Goal: Task Accomplishment & Management: Manage account settings

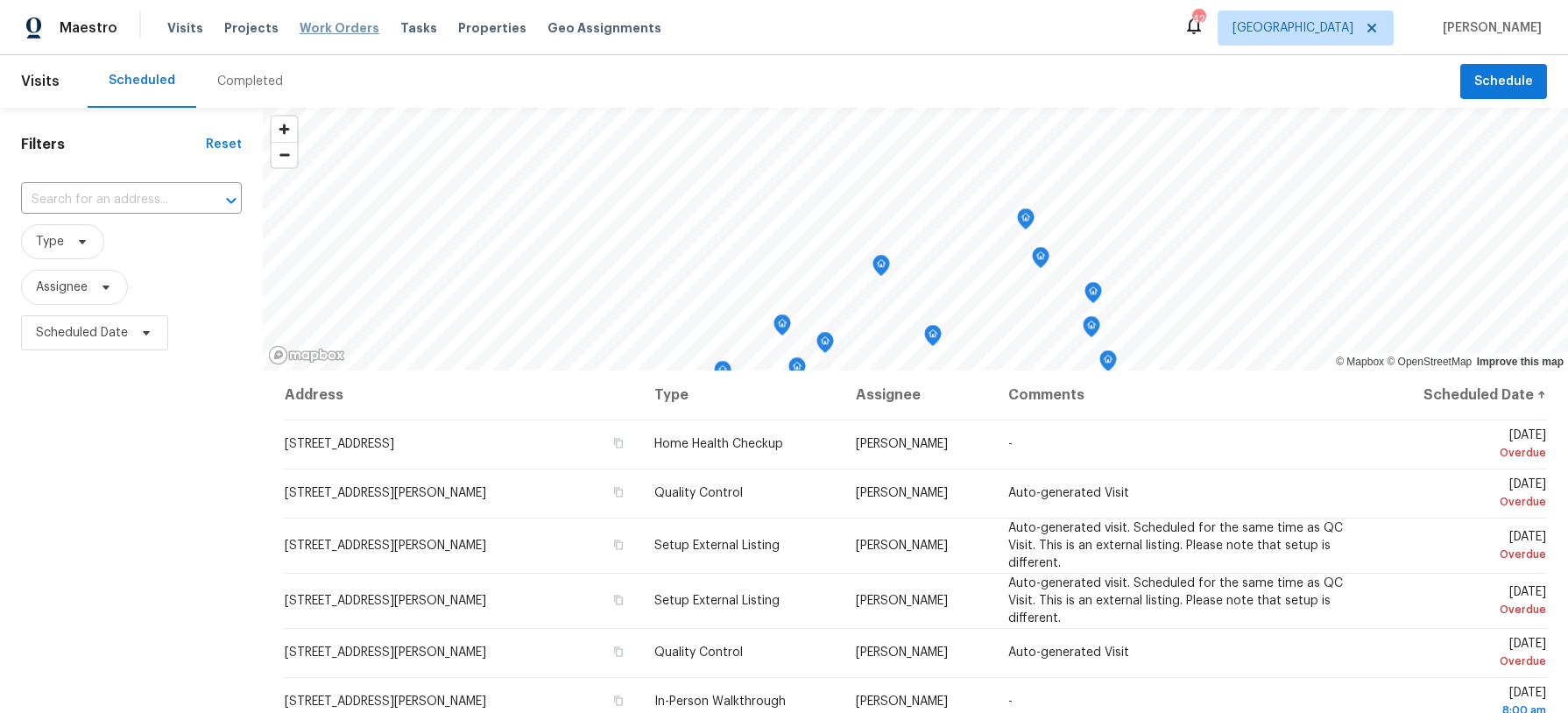
click at [303, 25] on span "Work Orders" at bounding box center [339, 27] width 80 height 18
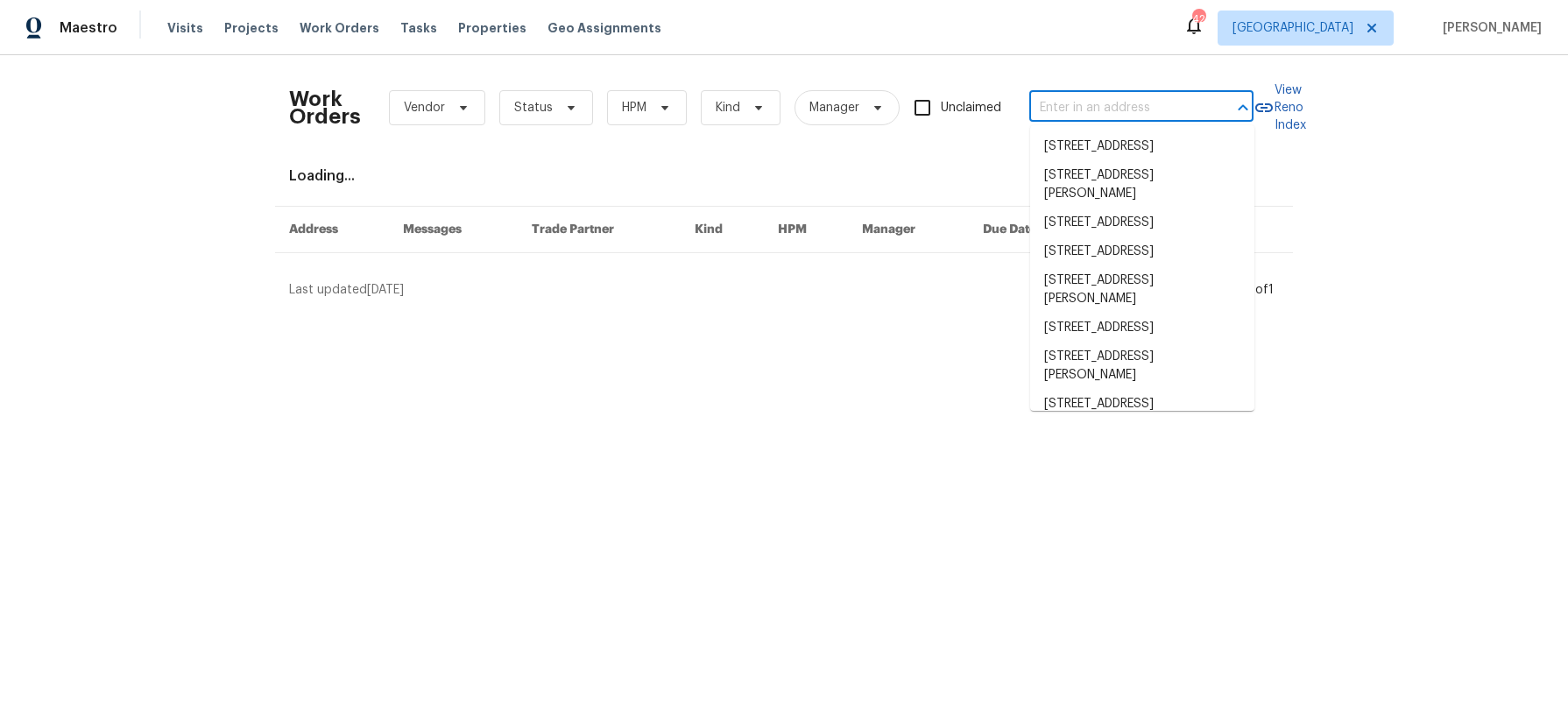
click at [1081, 112] on input "text" at bounding box center [1117, 108] width 175 height 27
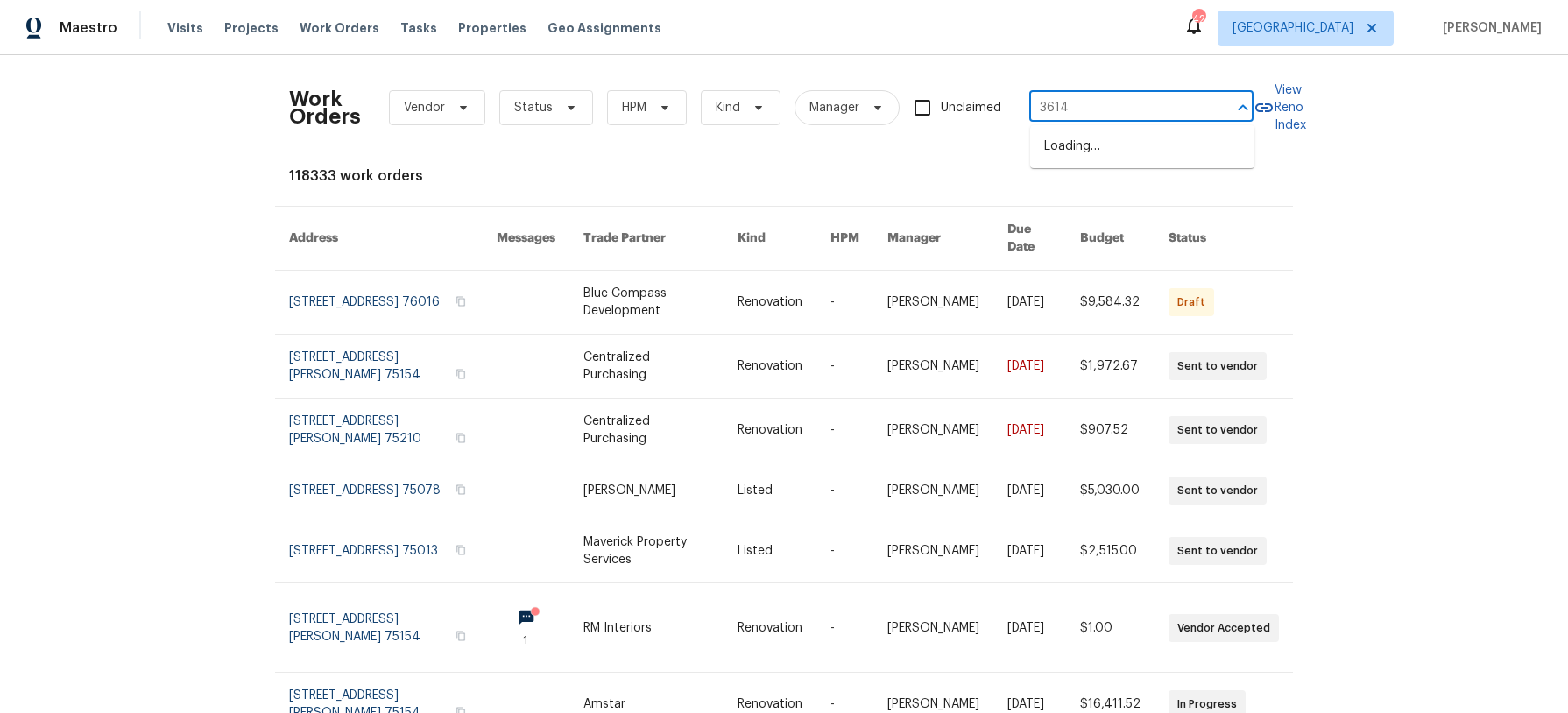
type input "3614 q"
click at [1138, 145] on li "3614 Queenswood Ln, Garland, TX 75040" at bounding box center [1143, 146] width 224 height 29
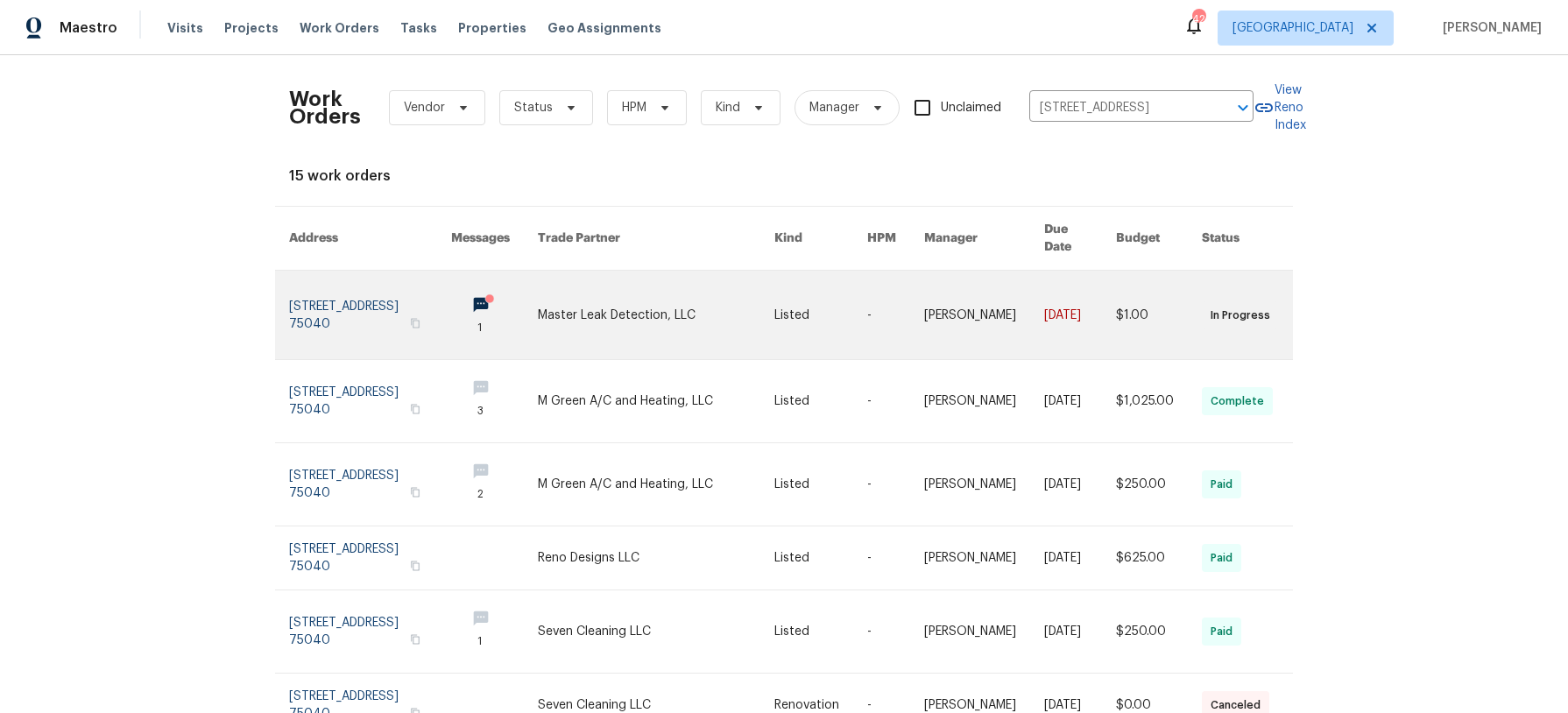
click at [654, 271] on link at bounding box center [656, 315] width 237 height 89
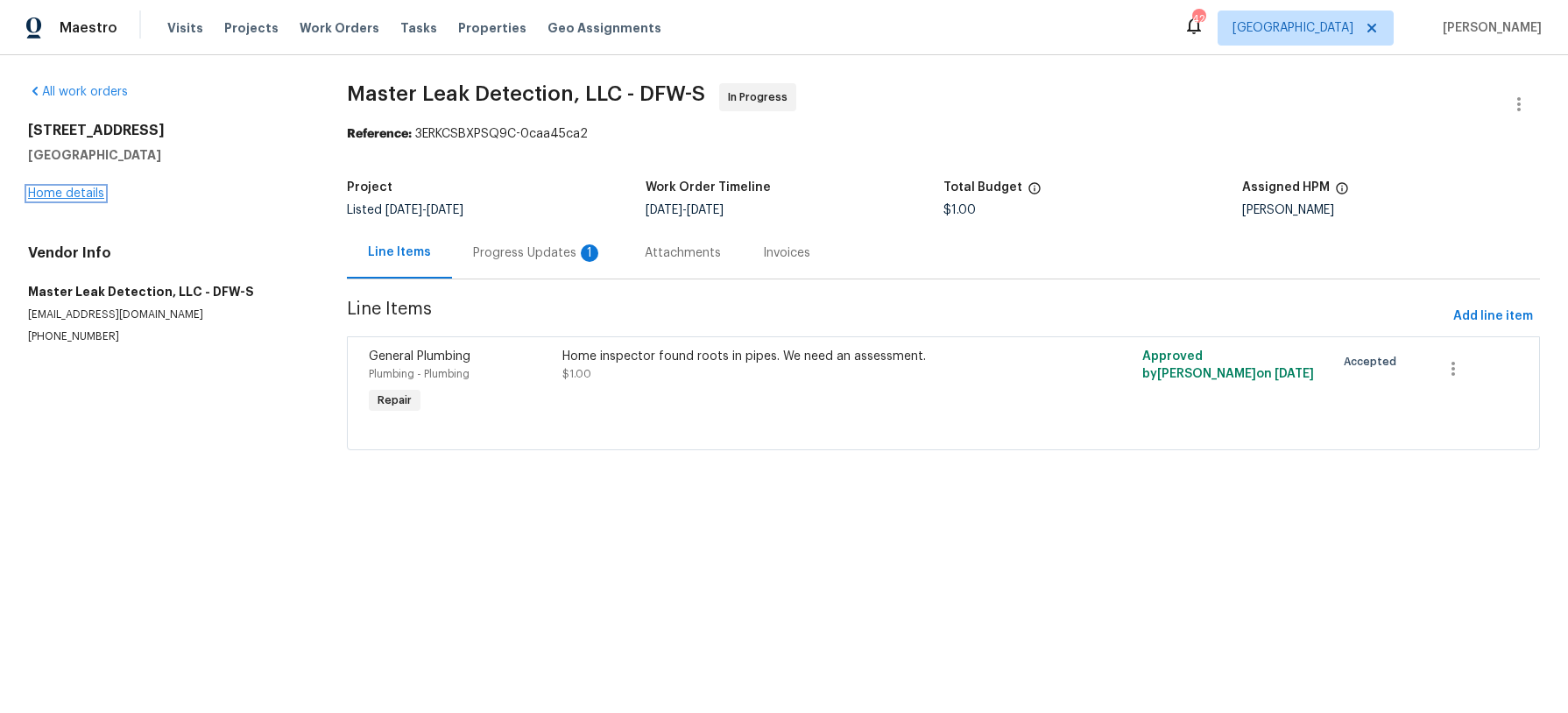
click at [57, 192] on link "Home details" at bounding box center [66, 193] width 76 height 12
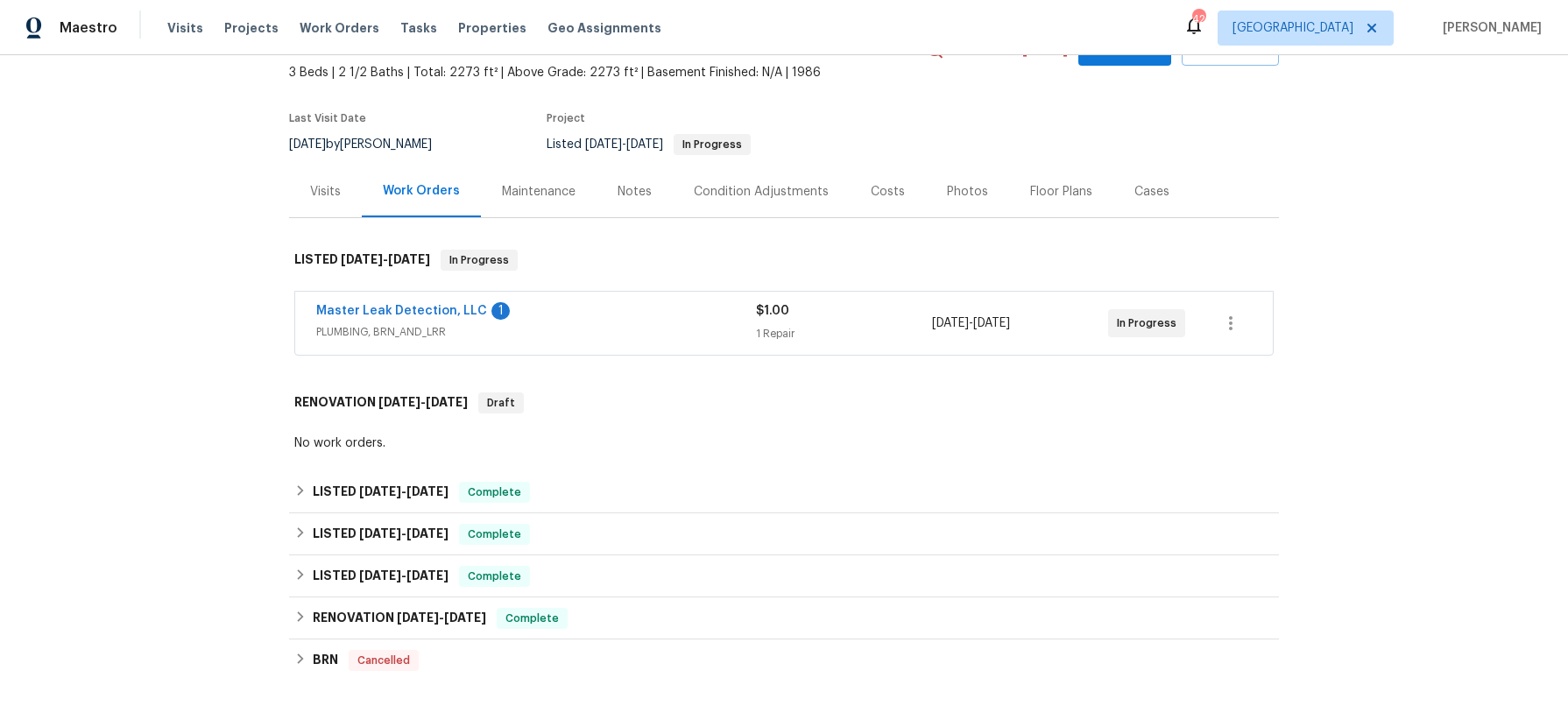
scroll to position [105, 0]
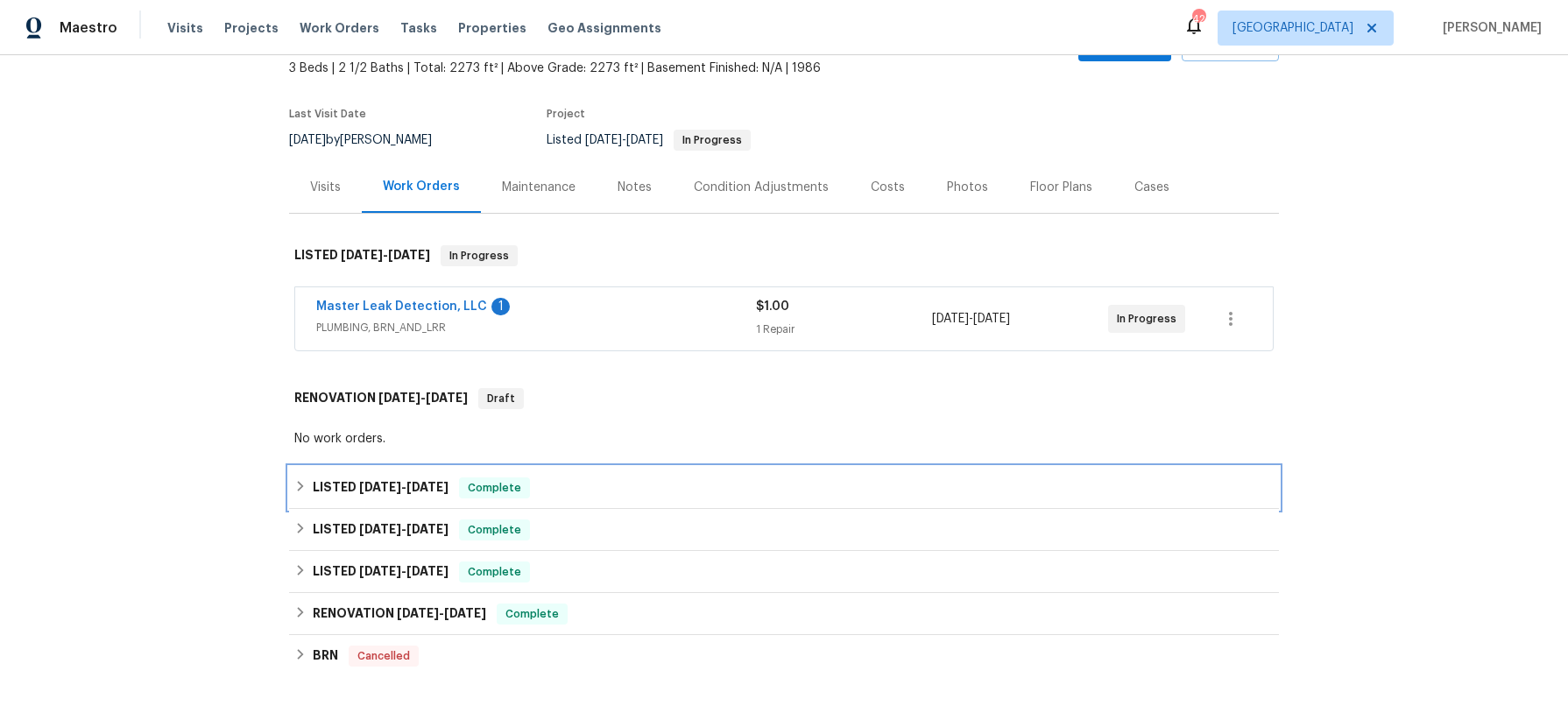
click at [401, 488] on span "9/30/25" at bounding box center [380, 487] width 42 height 12
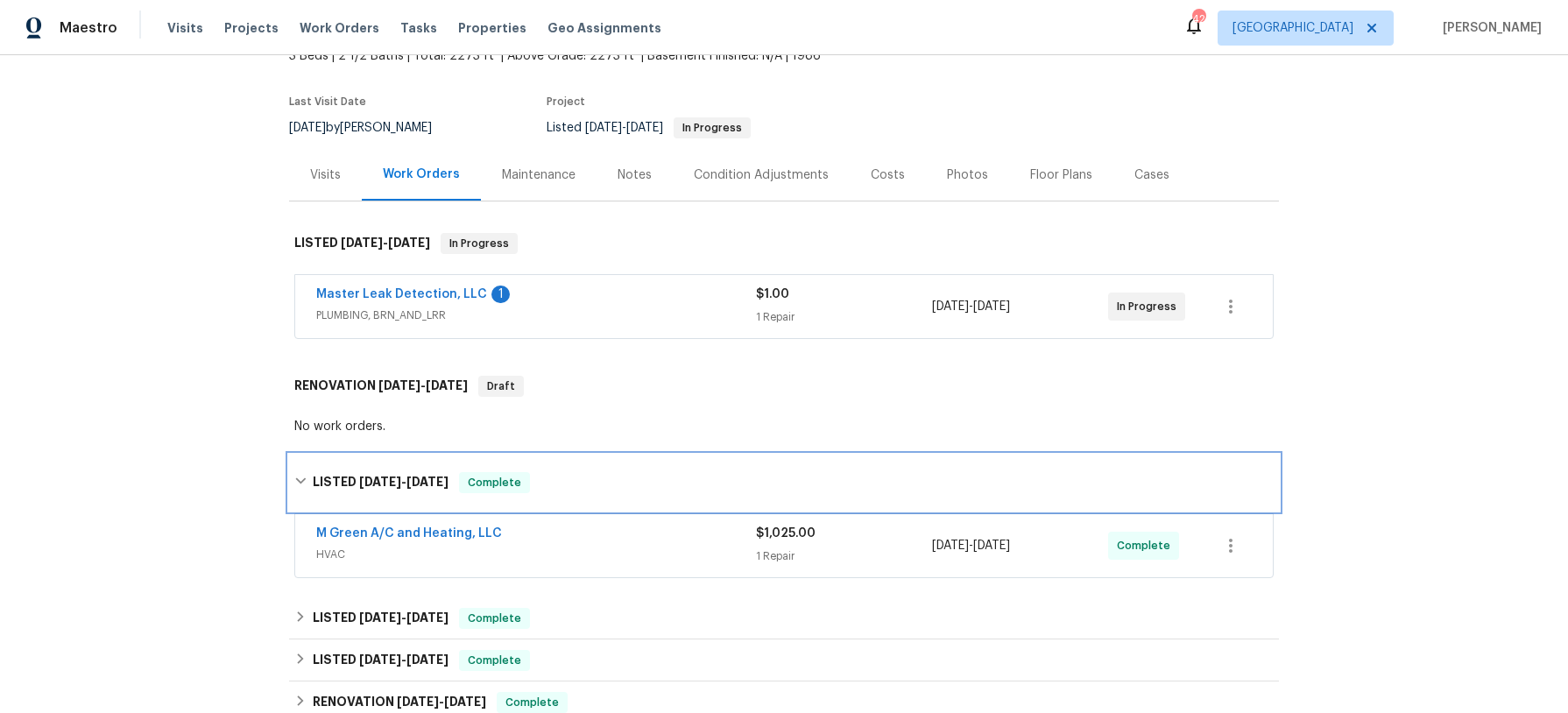
scroll to position [0, 0]
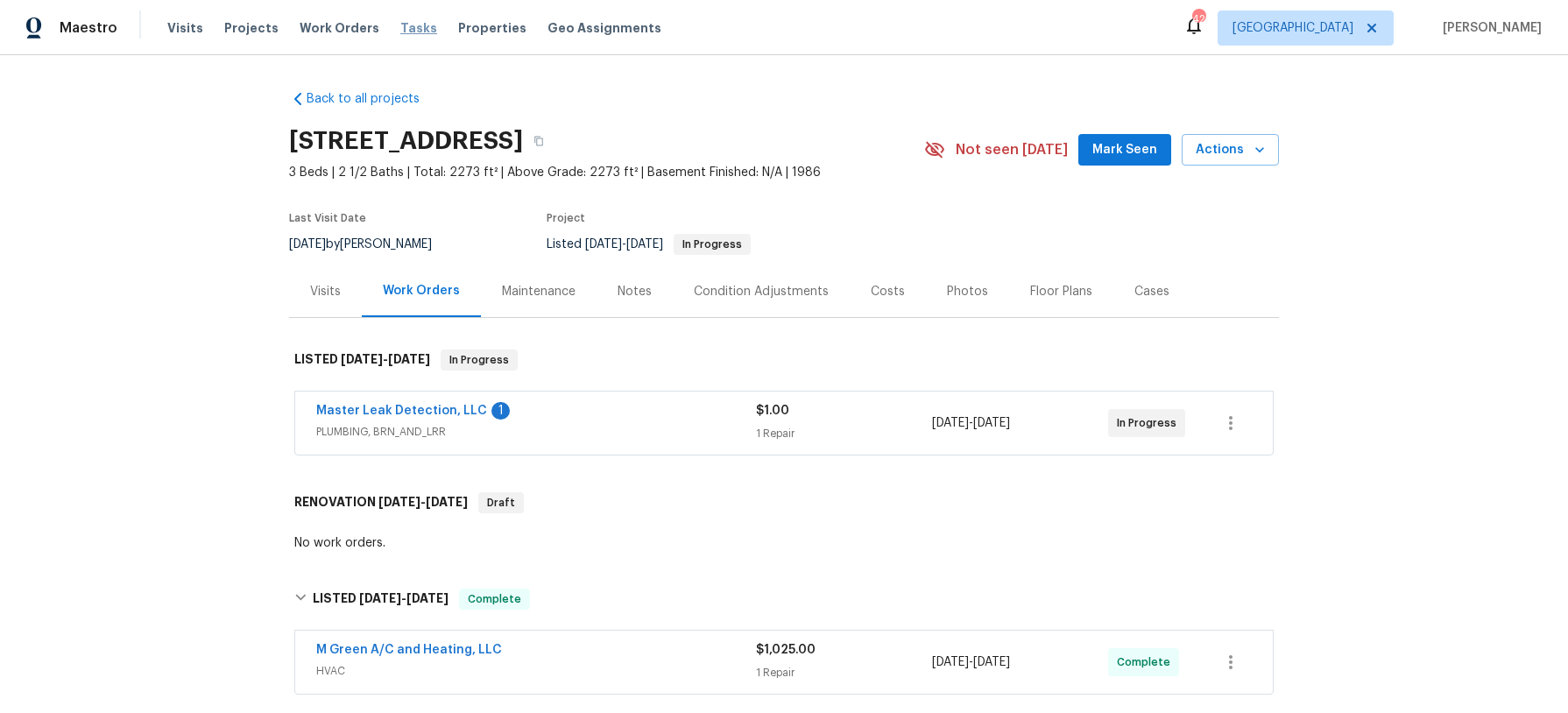
click at [401, 30] on span "Tasks" at bounding box center [419, 27] width 37 height 12
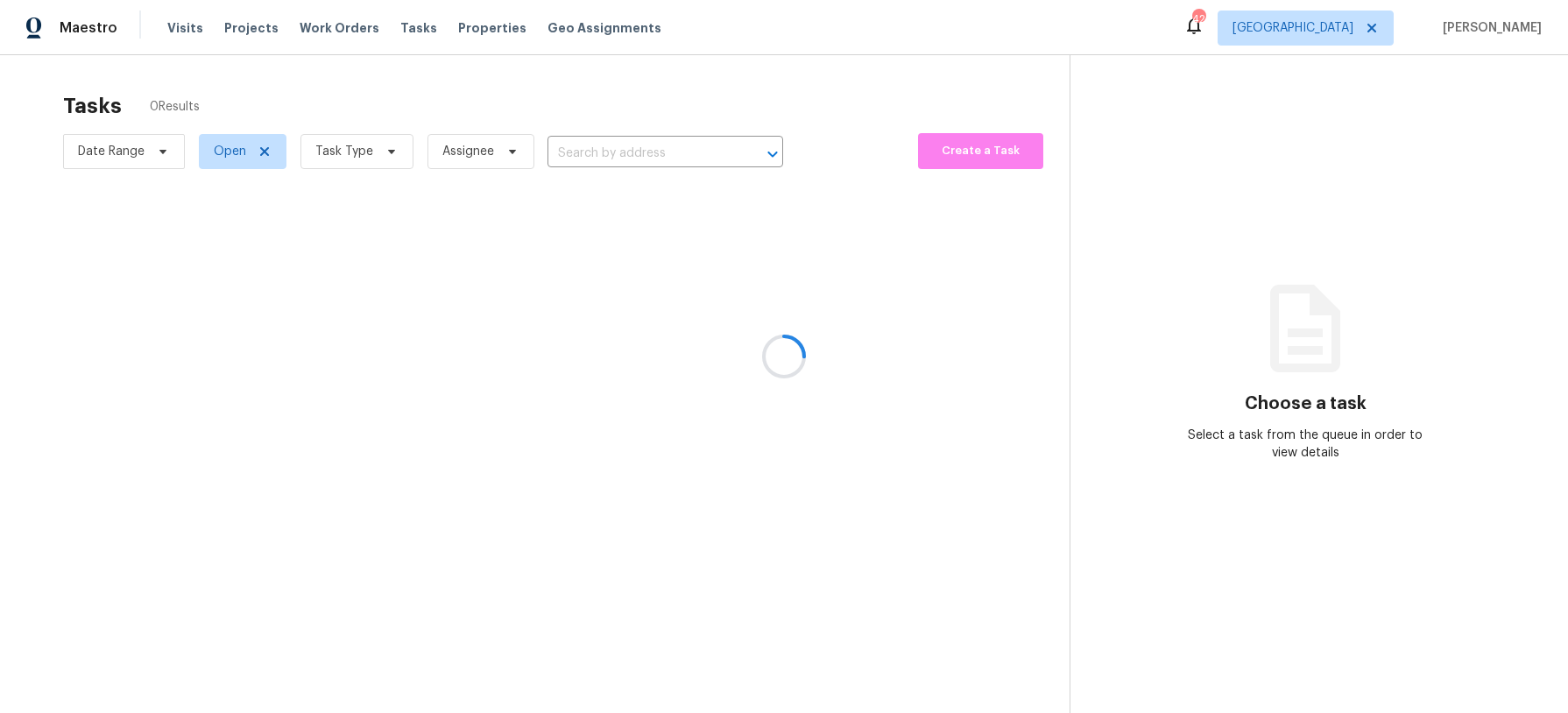
click at [390, 155] on div at bounding box center [784, 356] width 1568 height 713
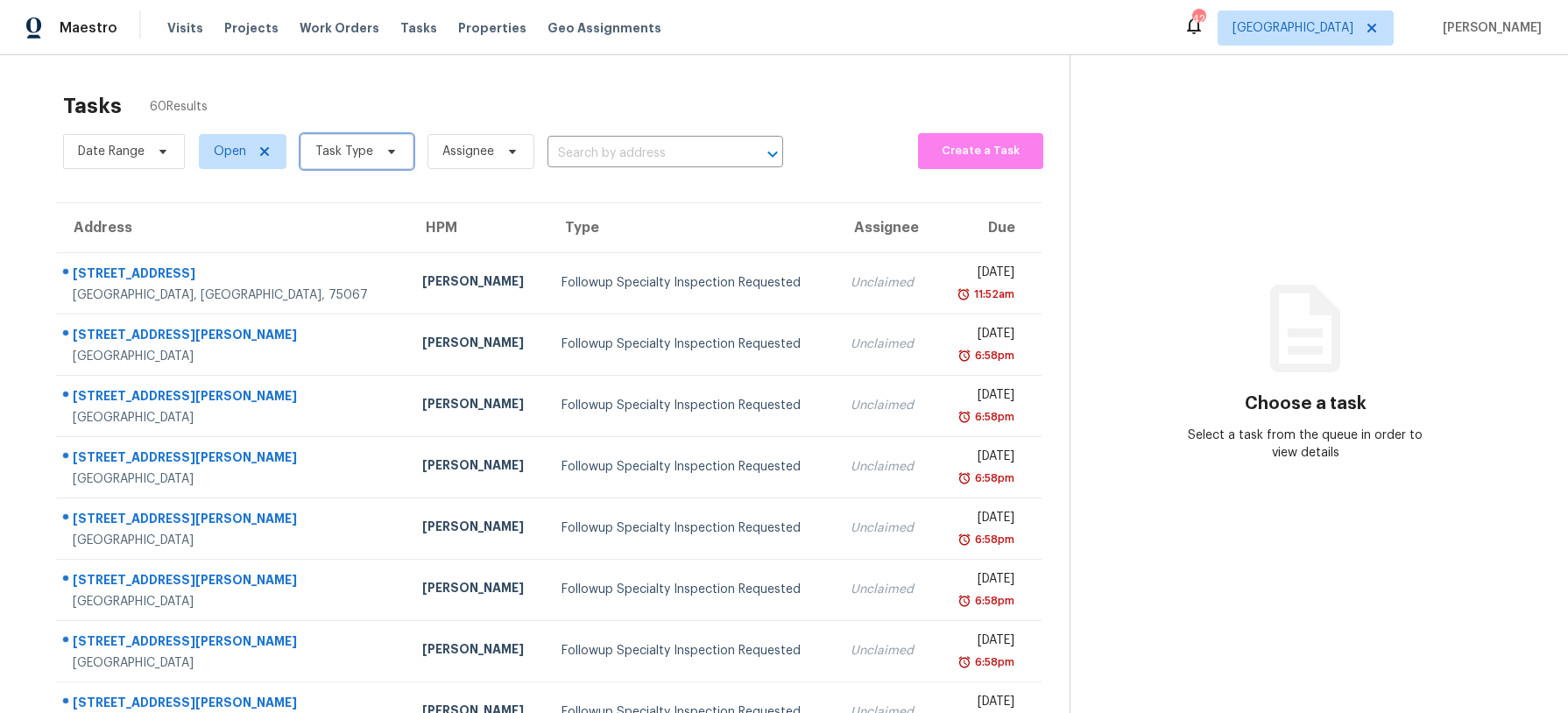
click at [390, 155] on icon at bounding box center [391, 151] width 14 height 14
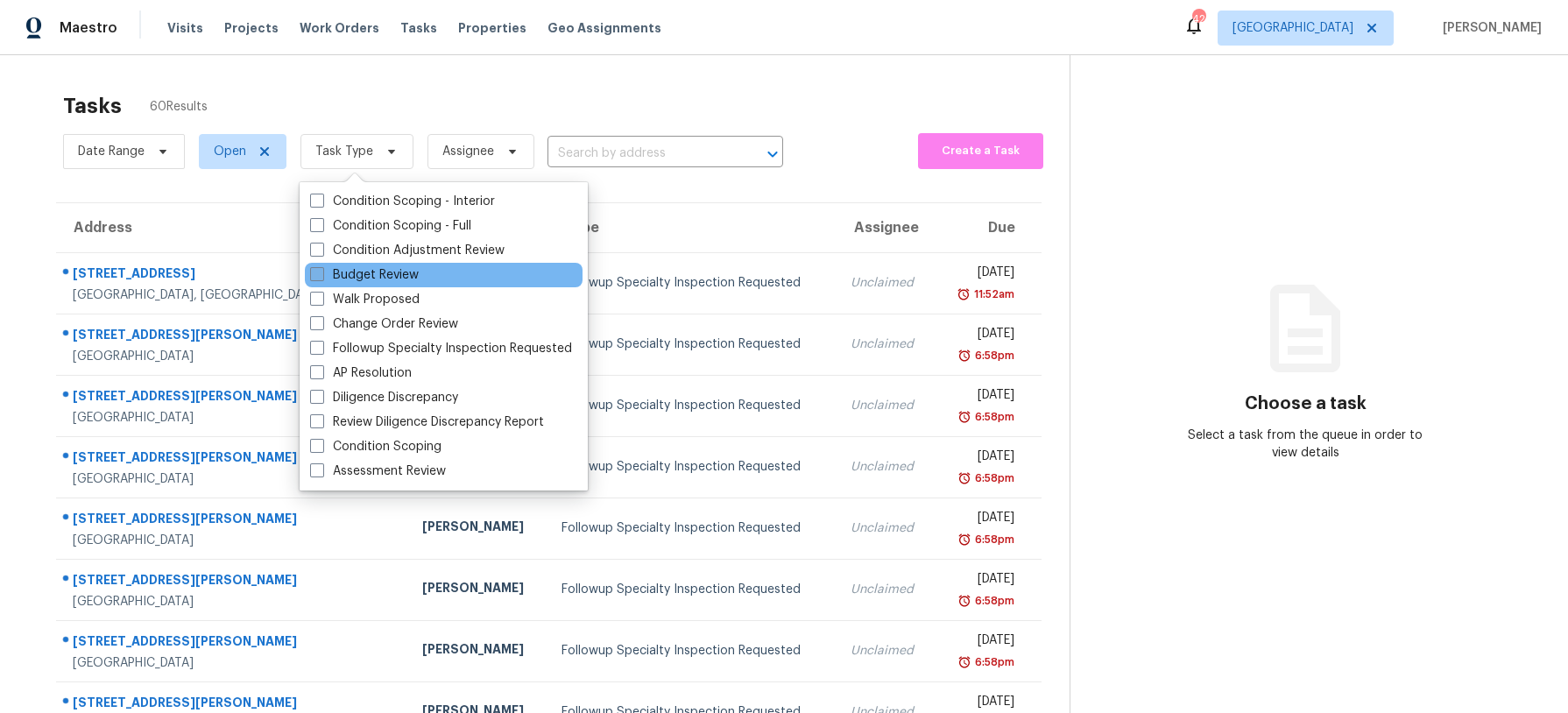
click at [371, 273] on label "Budget Review" at bounding box center [364, 274] width 108 height 18
click at [322, 273] on input "Budget Review" at bounding box center [316, 272] width 11 height 11
checkbox input "true"
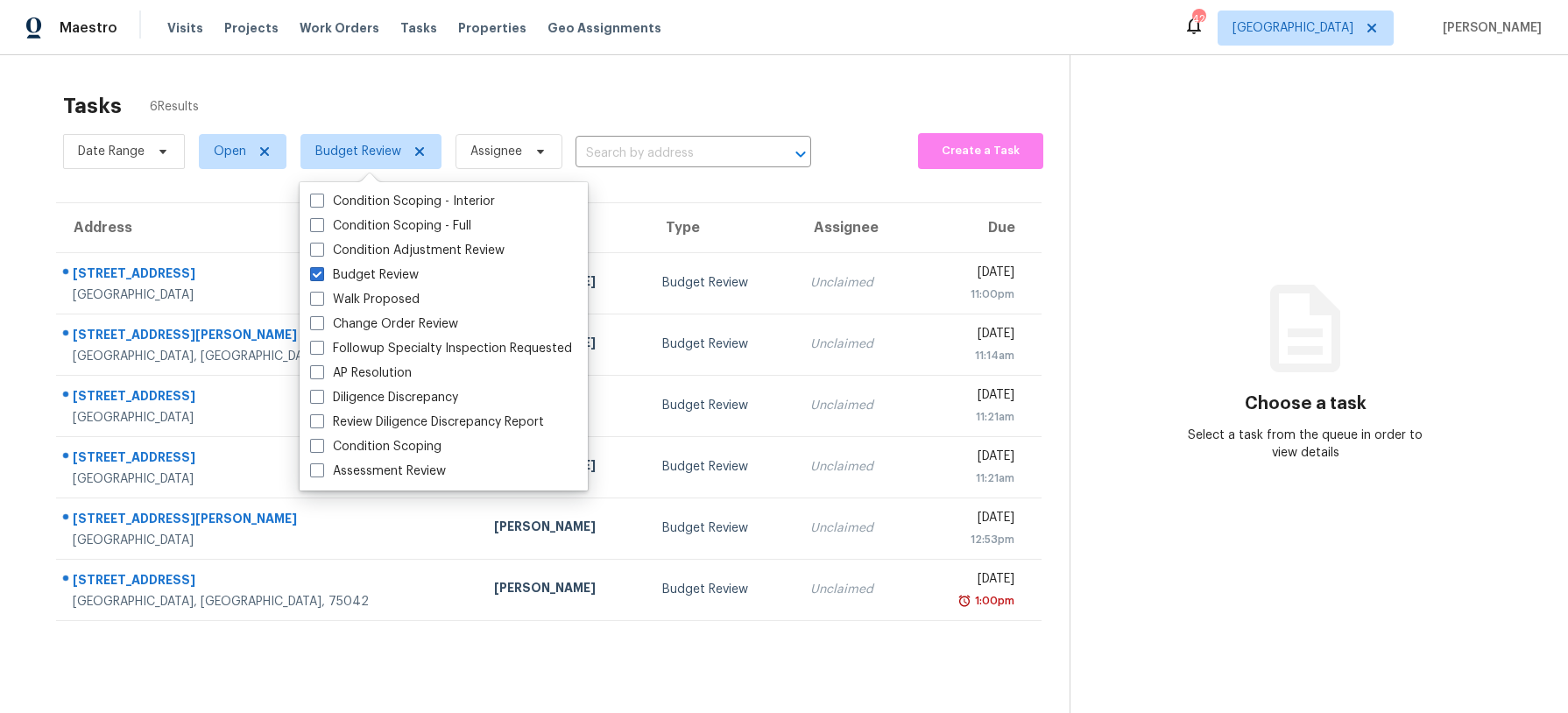
click at [479, 114] on div "Tasks 6 Results" at bounding box center [567, 106] width 1007 height 45
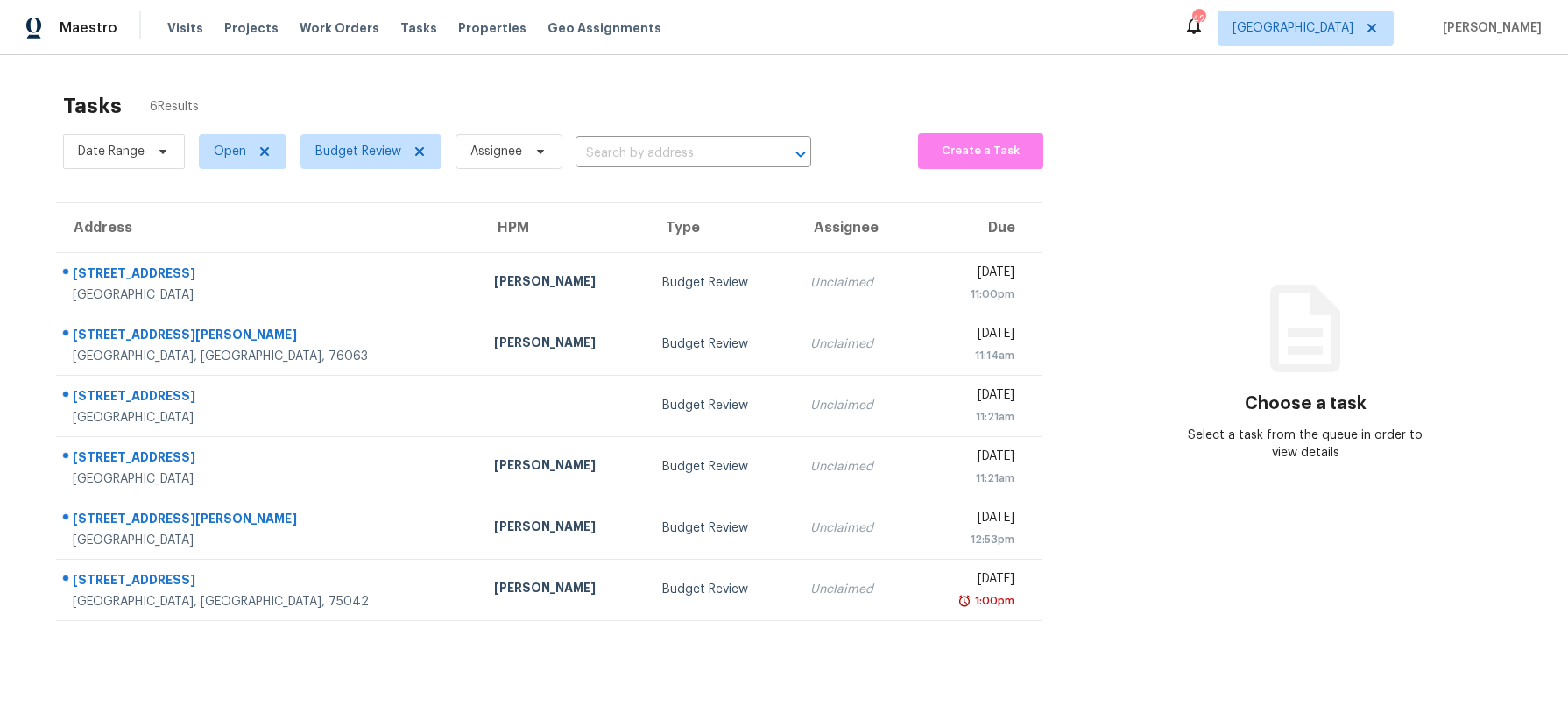
scroll to position [5, 0]
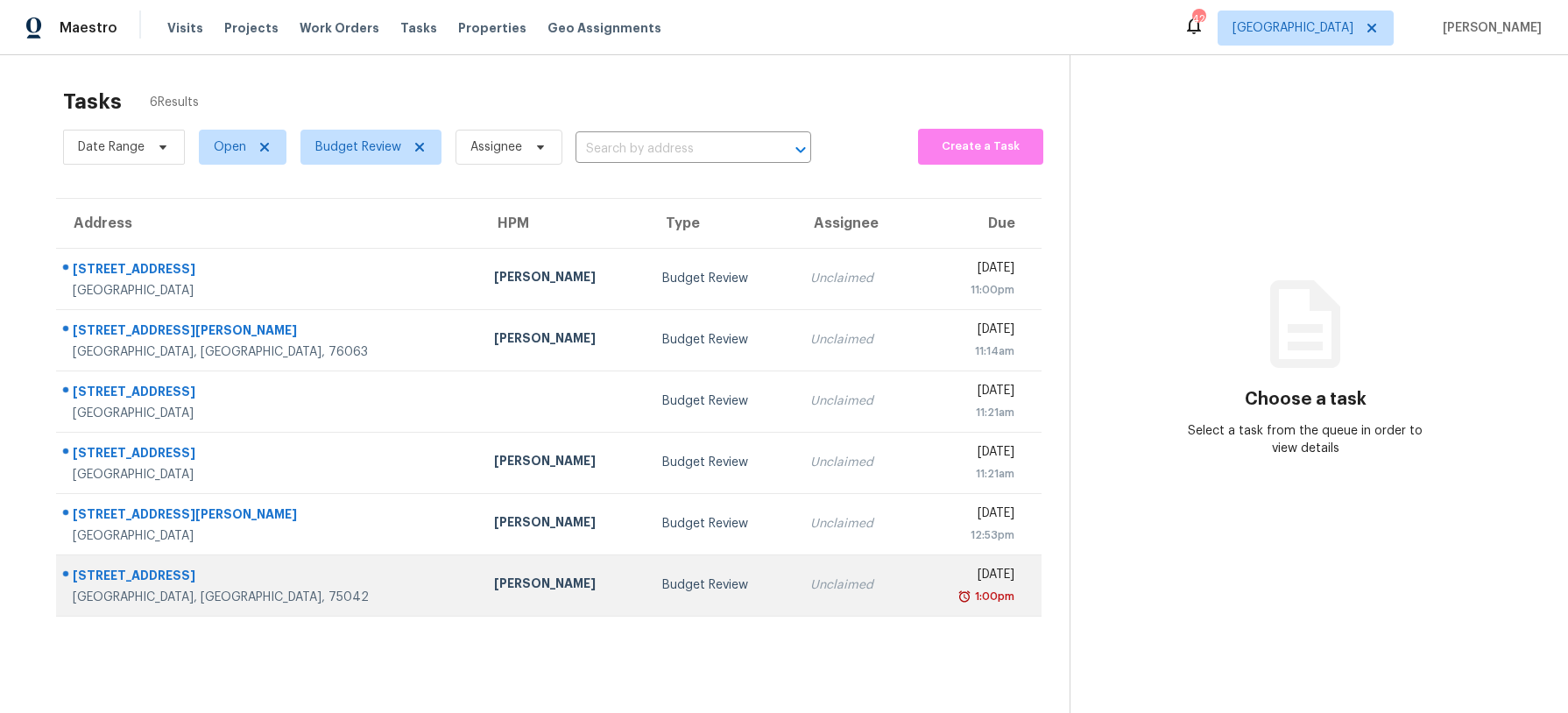
click at [480, 570] on td "RonDerrick Jackson" at bounding box center [564, 585] width 168 height 61
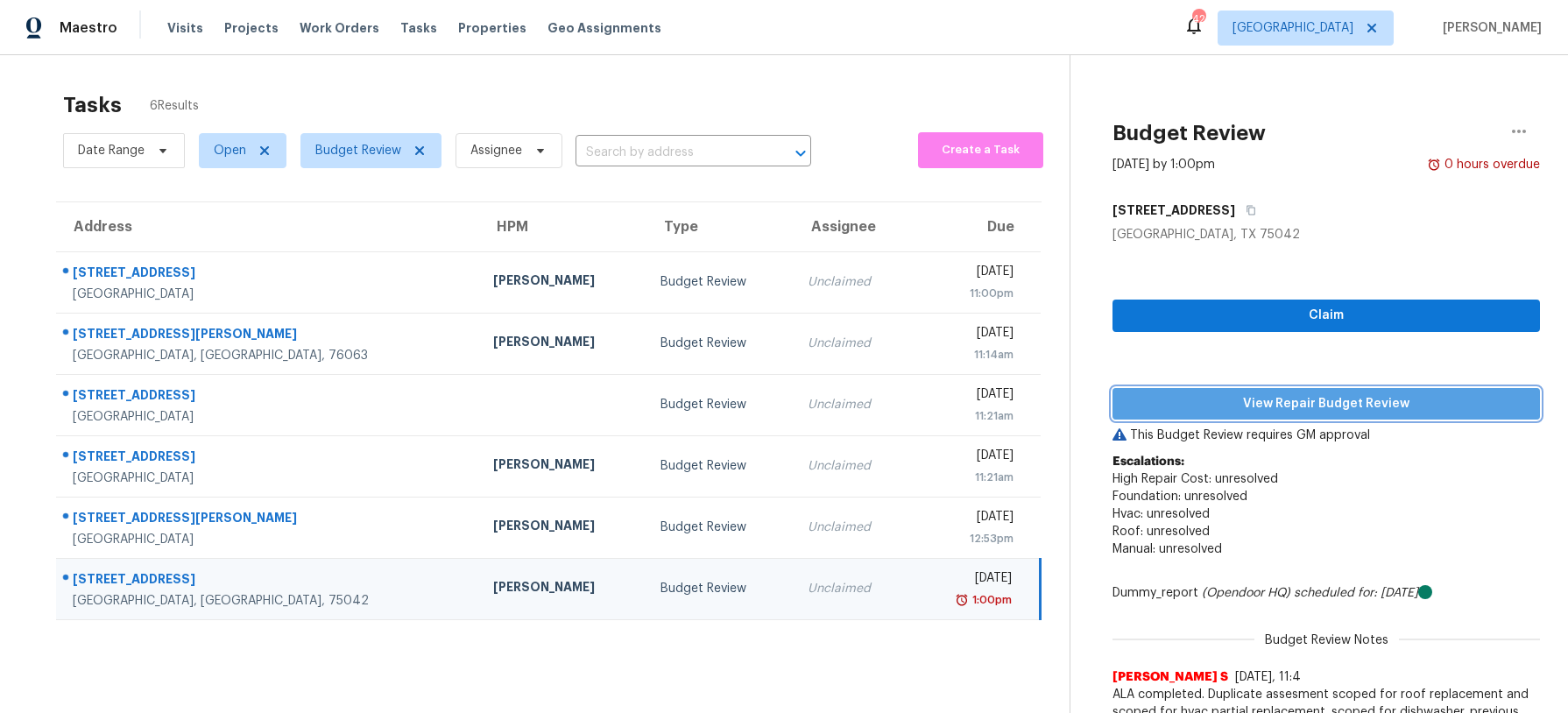
click at [1422, 400] on span "View Repair Budget Review" at bounding box center [1327, 404] width 400 height 22
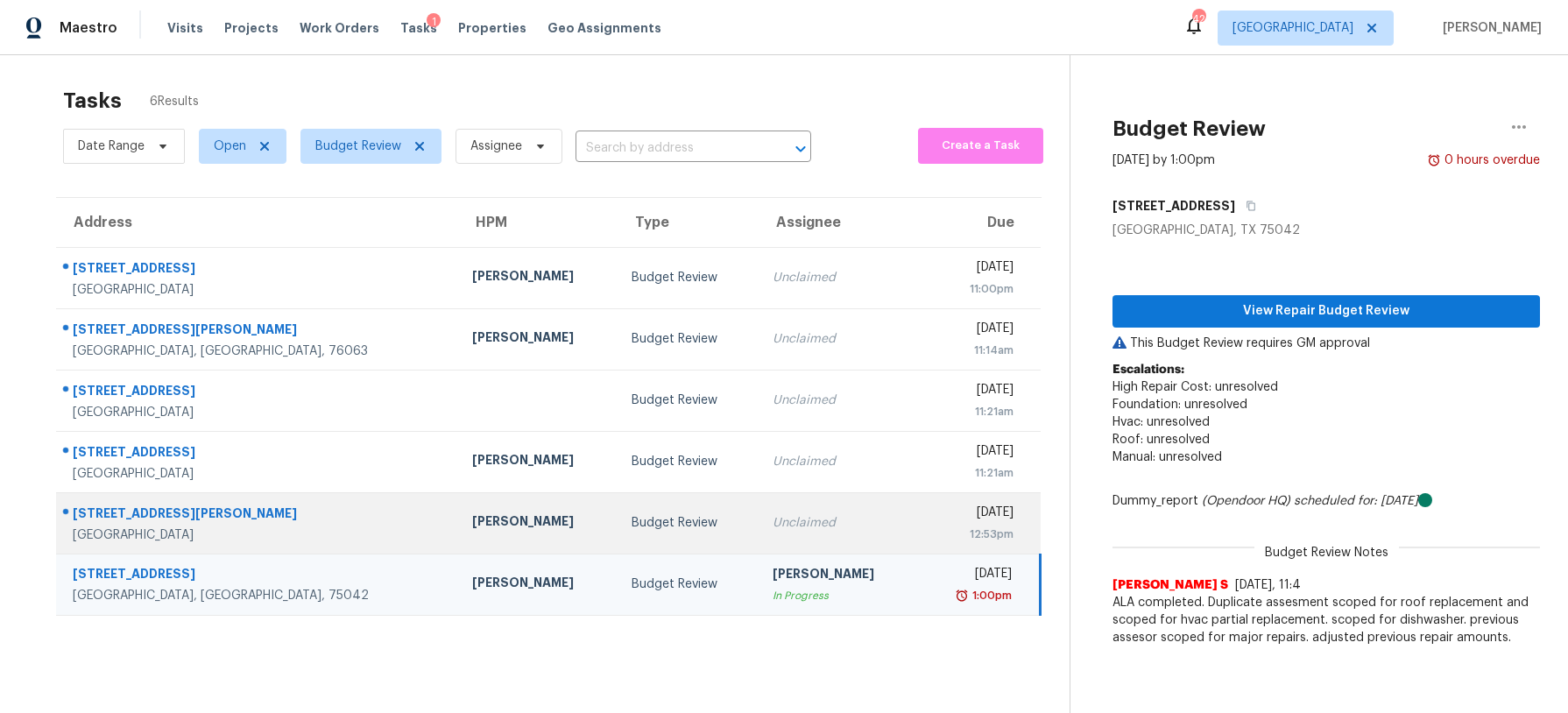
click at [663, 517] on td "Budget Review" at bounding box center [687, 522] width 140 height 61
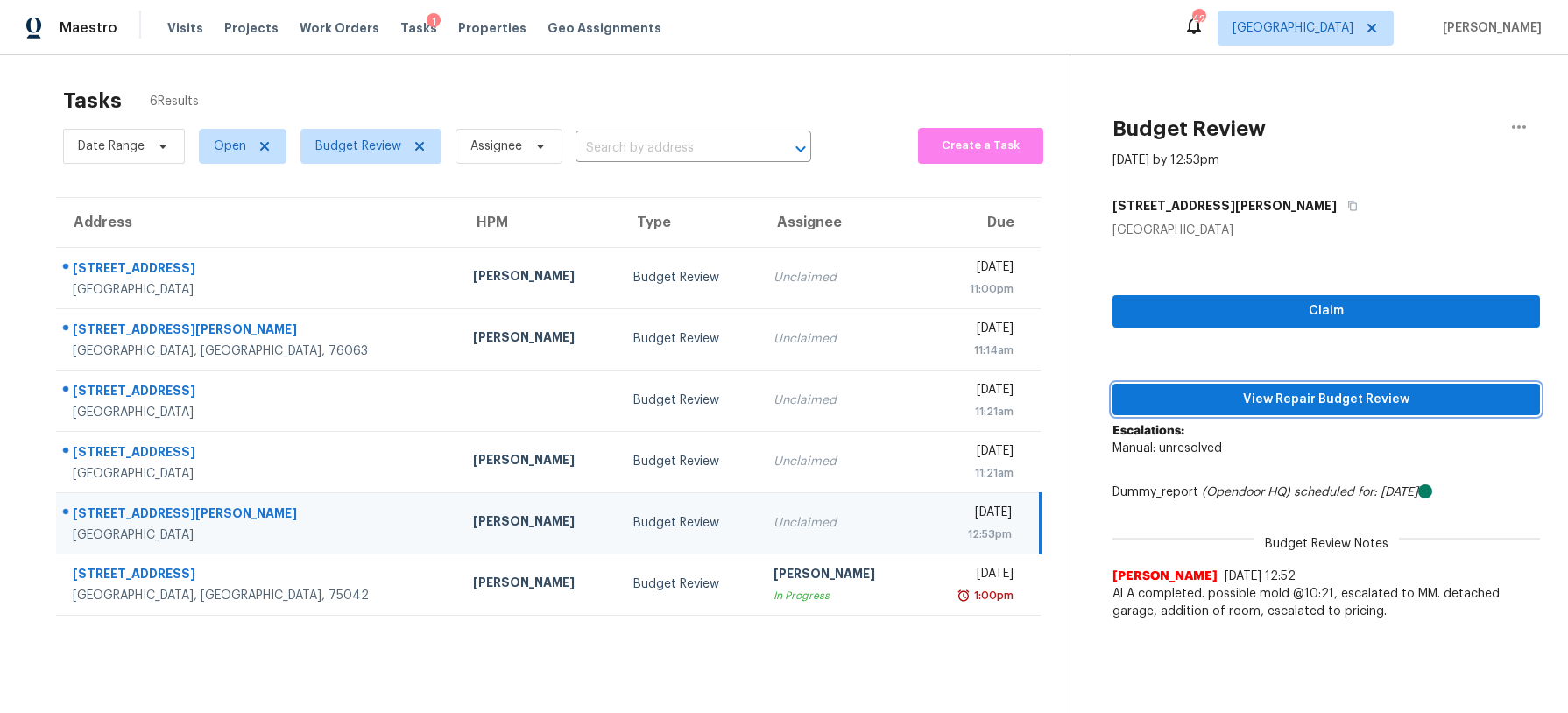
click at [1216, 397] on span "View Repair Budget Review" at bounding box center [1327, 400] width 400 height 22
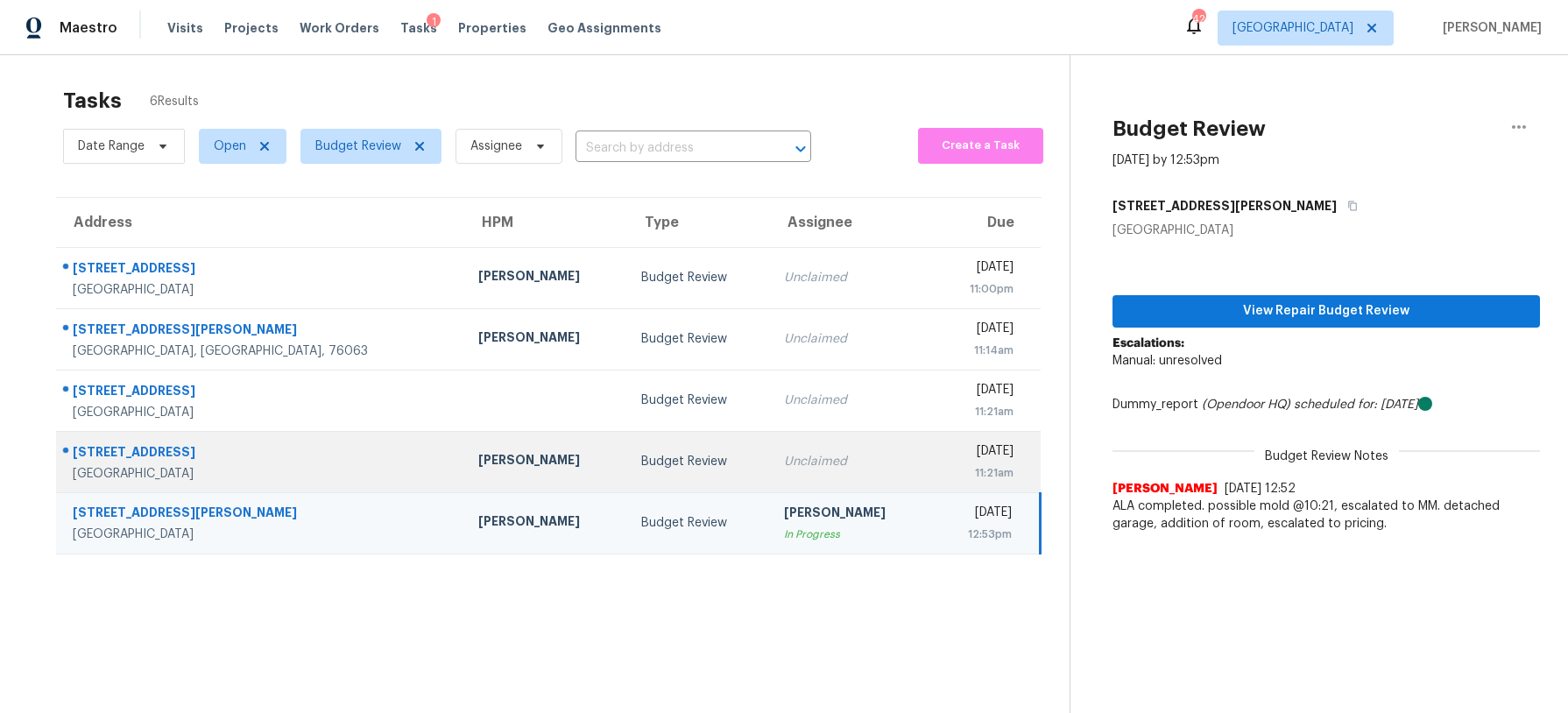
click at [666, 471] on td "Budget Review" at bounding box center [698, 461] width 142 height 61
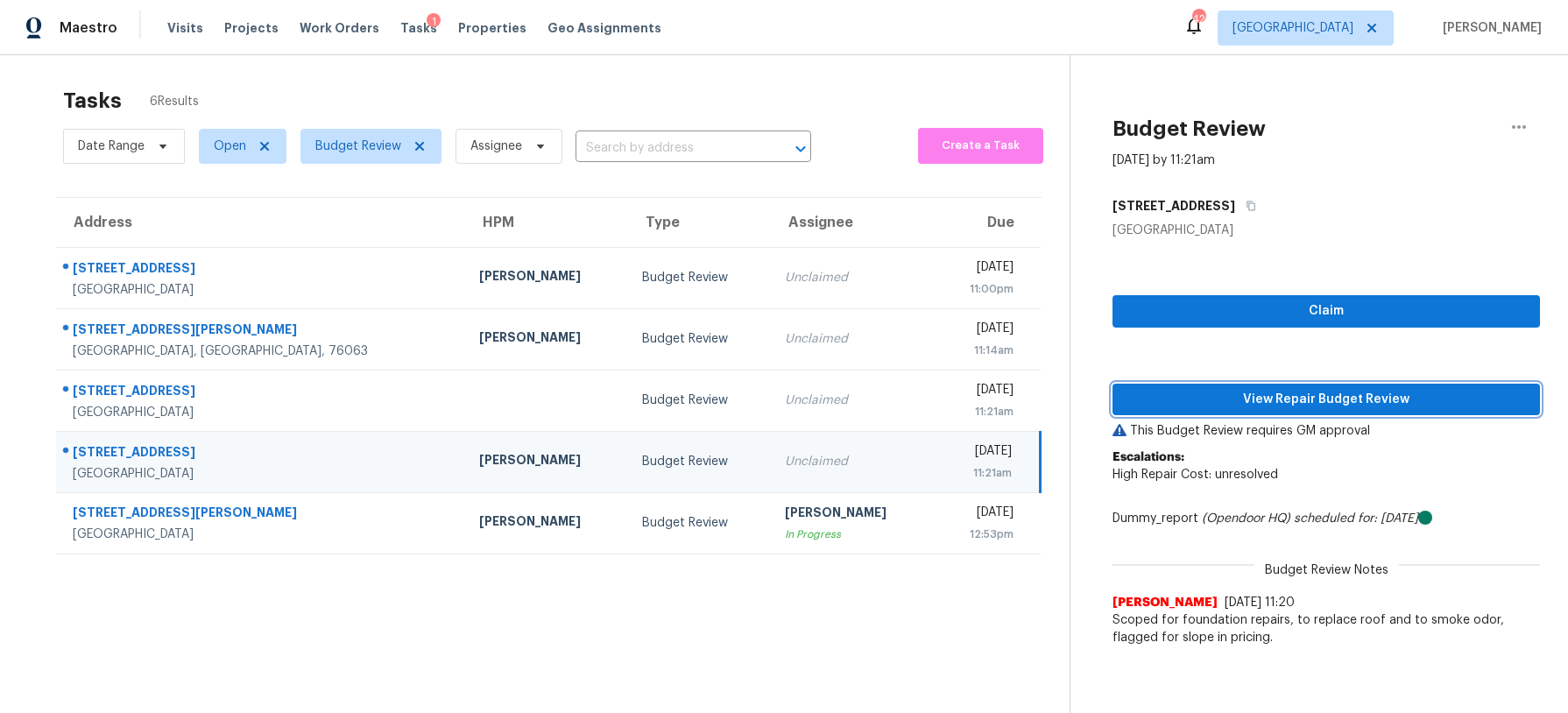
click at [1182, 396] on span "View Repair Budget Review" at bounding box center [1327, 400] width 400 height 22
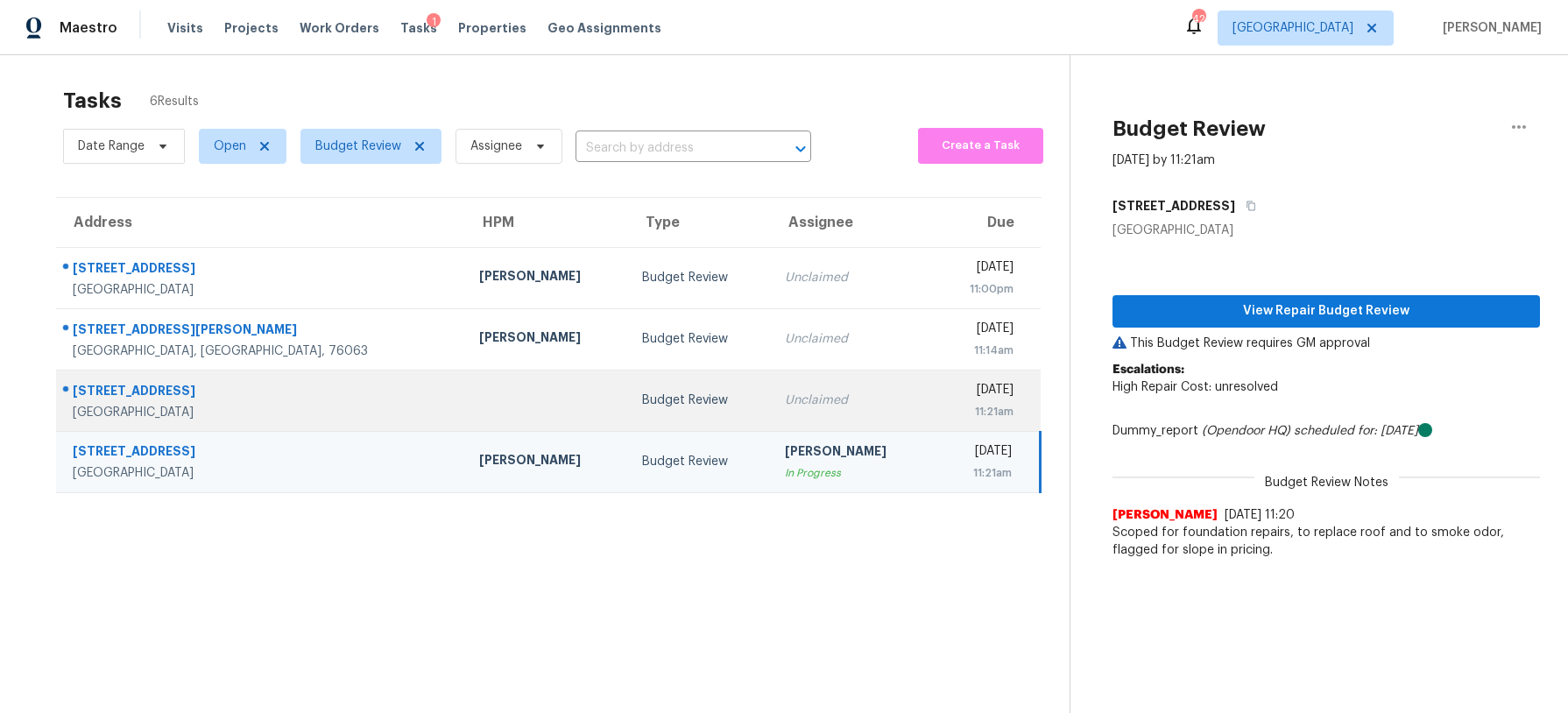
click at [826, 389] on td "Unclaimed" at bounding box center [852, 400] width 163 height 61
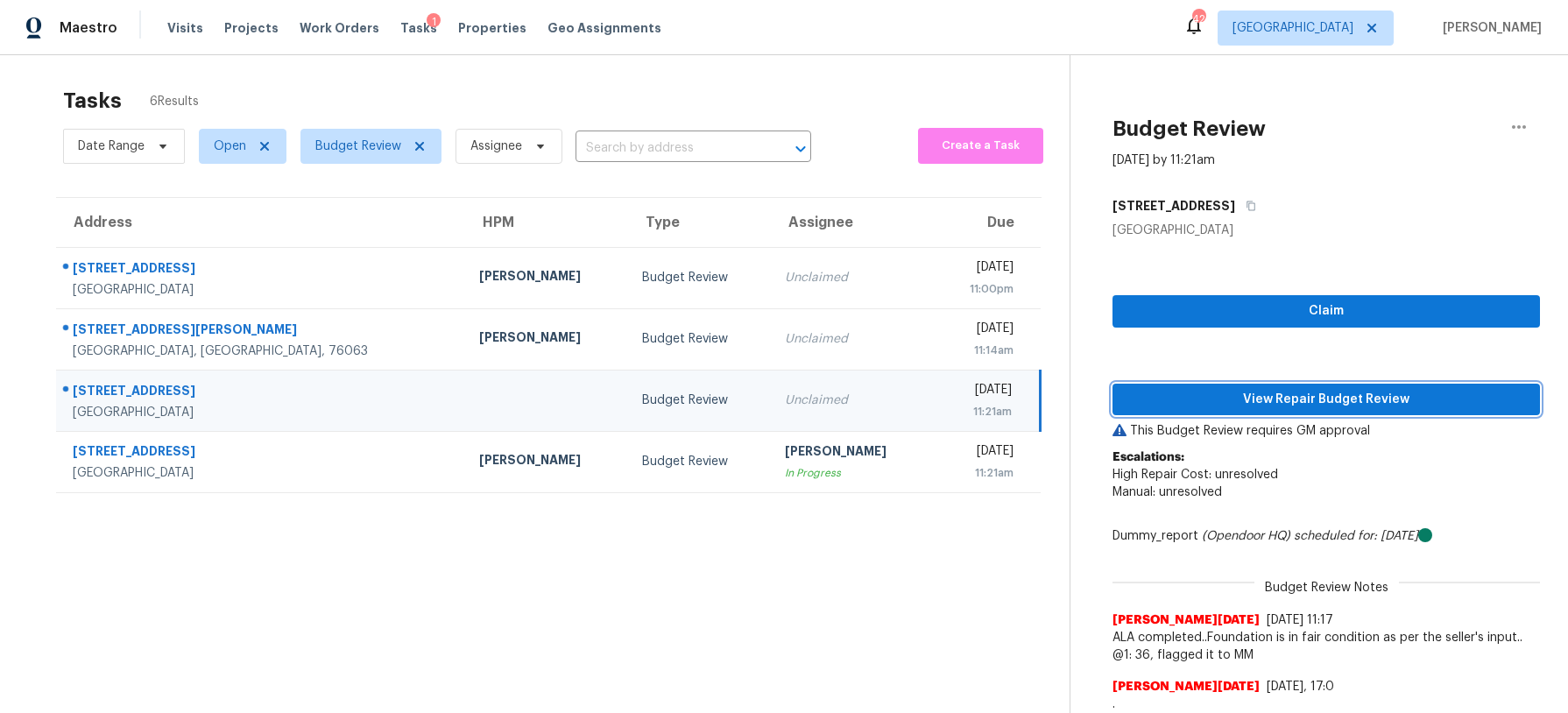
click at [1221, 387] on button "View Repair Budget Review" at bounding box center [1326, 400] width 427 height 32
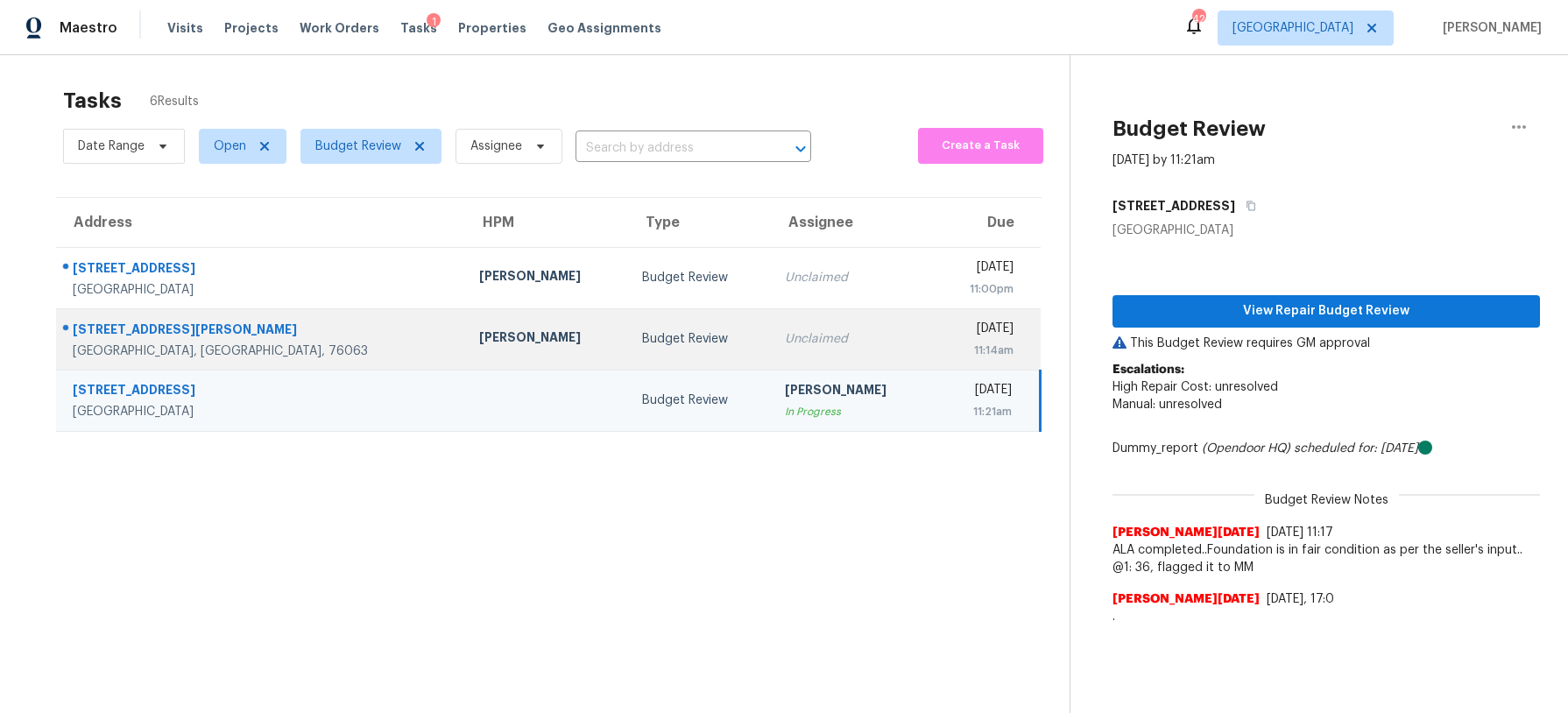
click at [785, 340] on div "Unclaimed" at bounding box center [852, 339] width 135 height 18
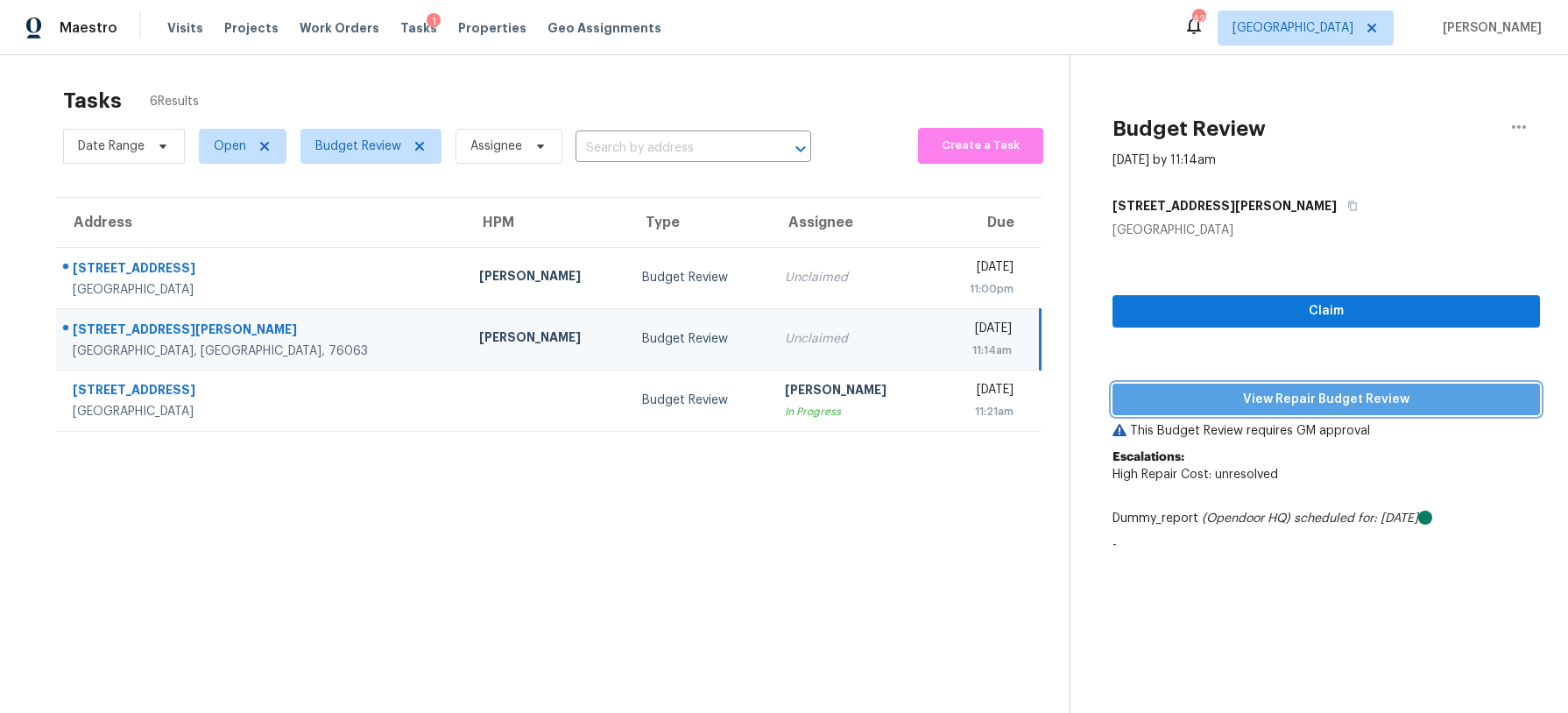
click at [1245, 401] on span "View Repair Budget Review" at bounding box center [1327, 400] width 400 height 22
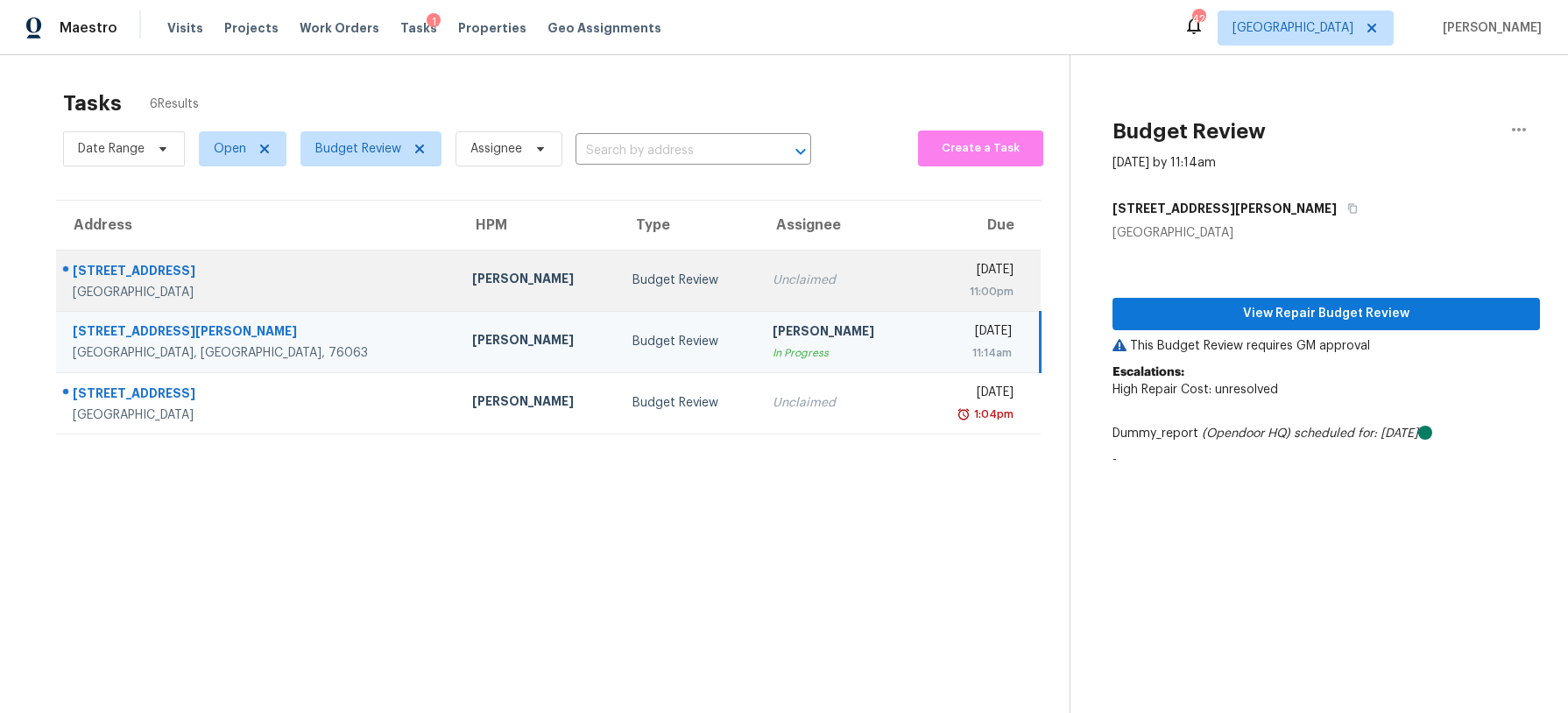
click at [773, 286] on div "Unclaimed" at bounding box center [839, 280] width 132 height 18
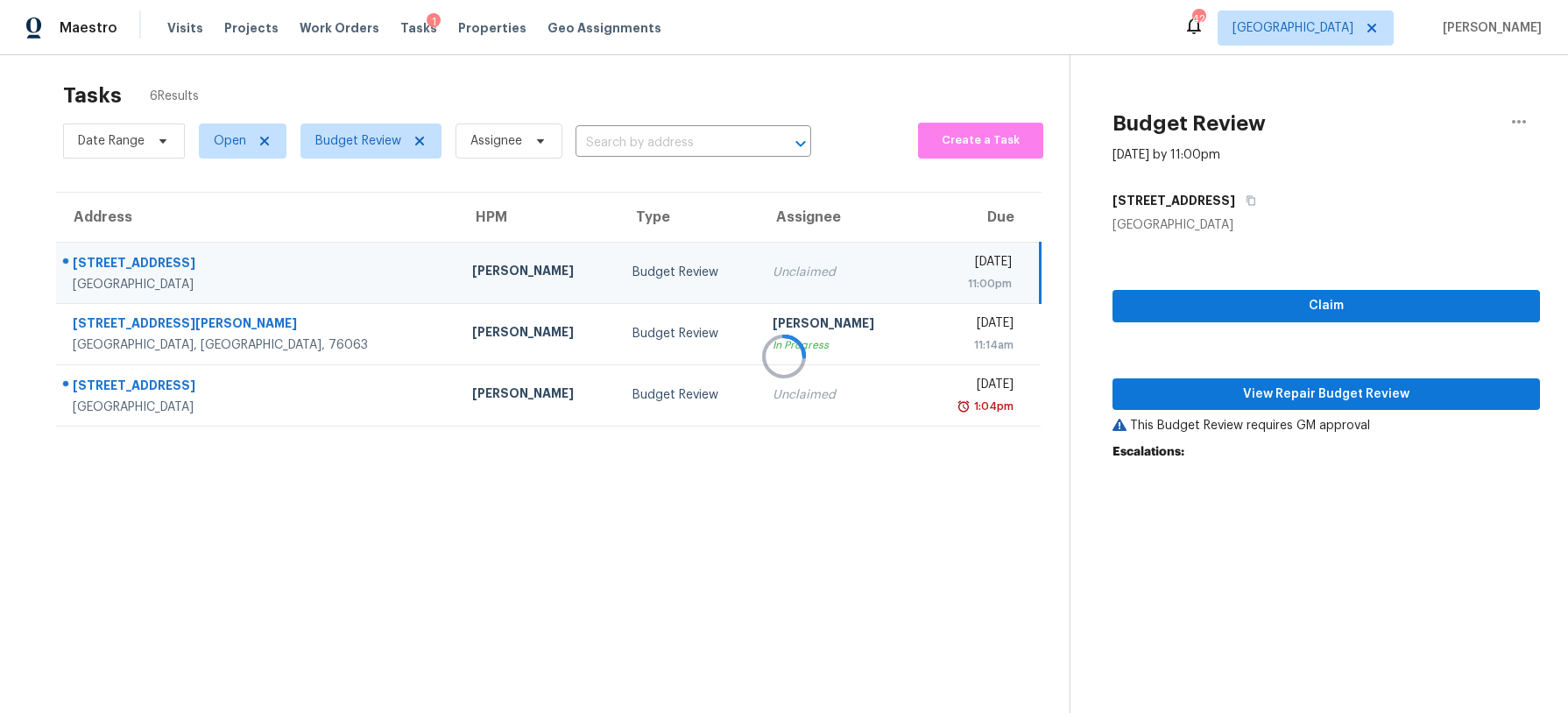
scroll to position [12, 0]
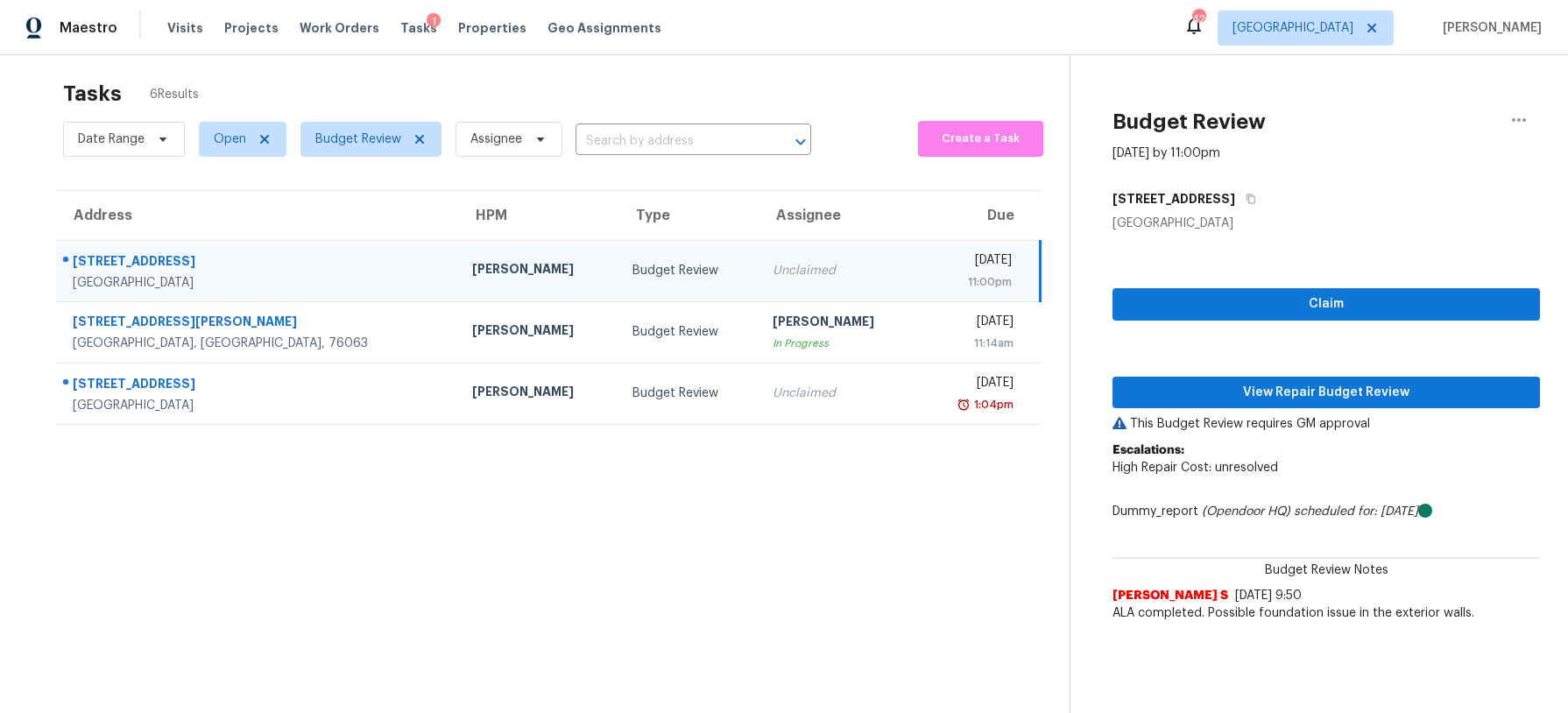
click at [1375, 408] on div "Claim View Repair Budget Review This Budget Review requires GM approval Escalat…" at bounding box center [1326, 431] width 427 height 399
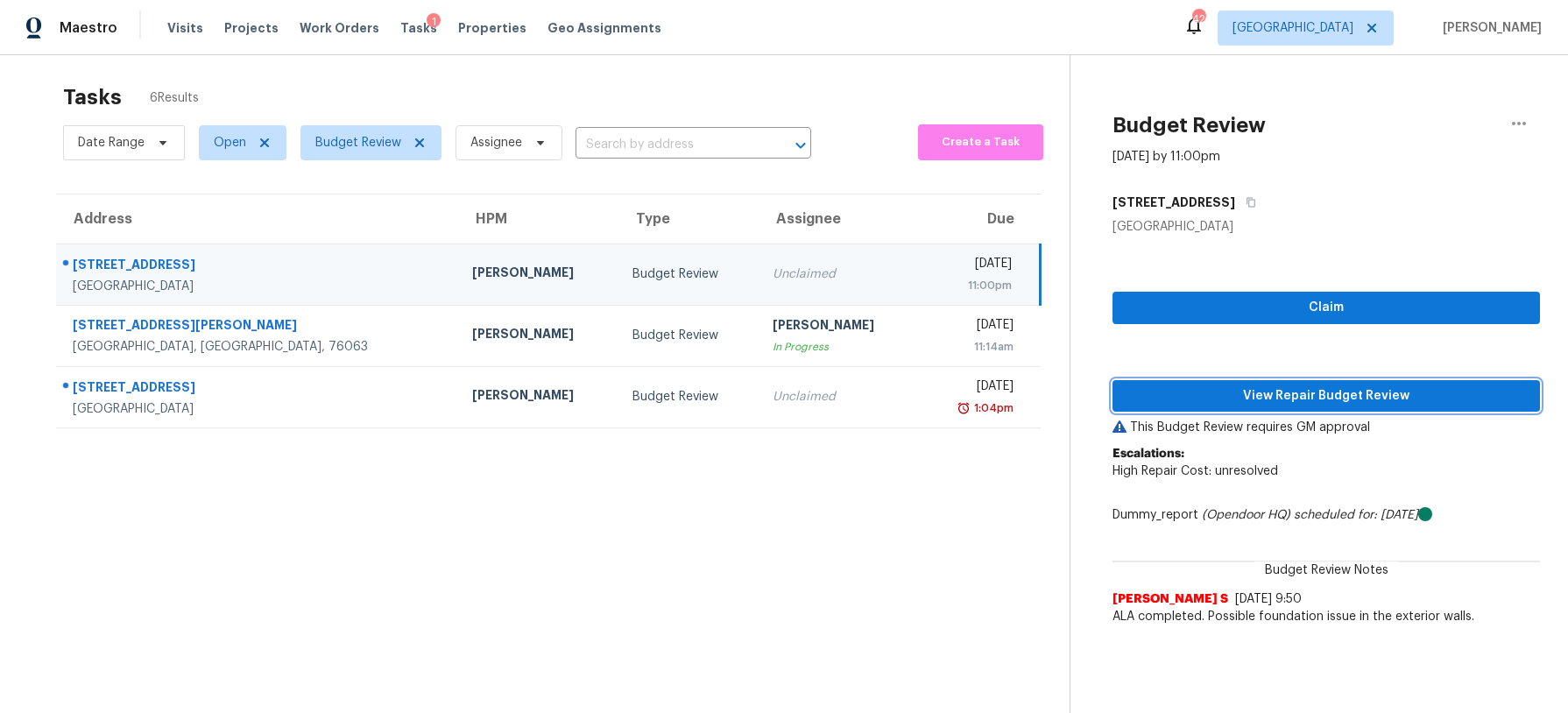
click at [1368, 392] on span "View Repair Budget Review" at bounding box center [1327, 396] width 400 height 22
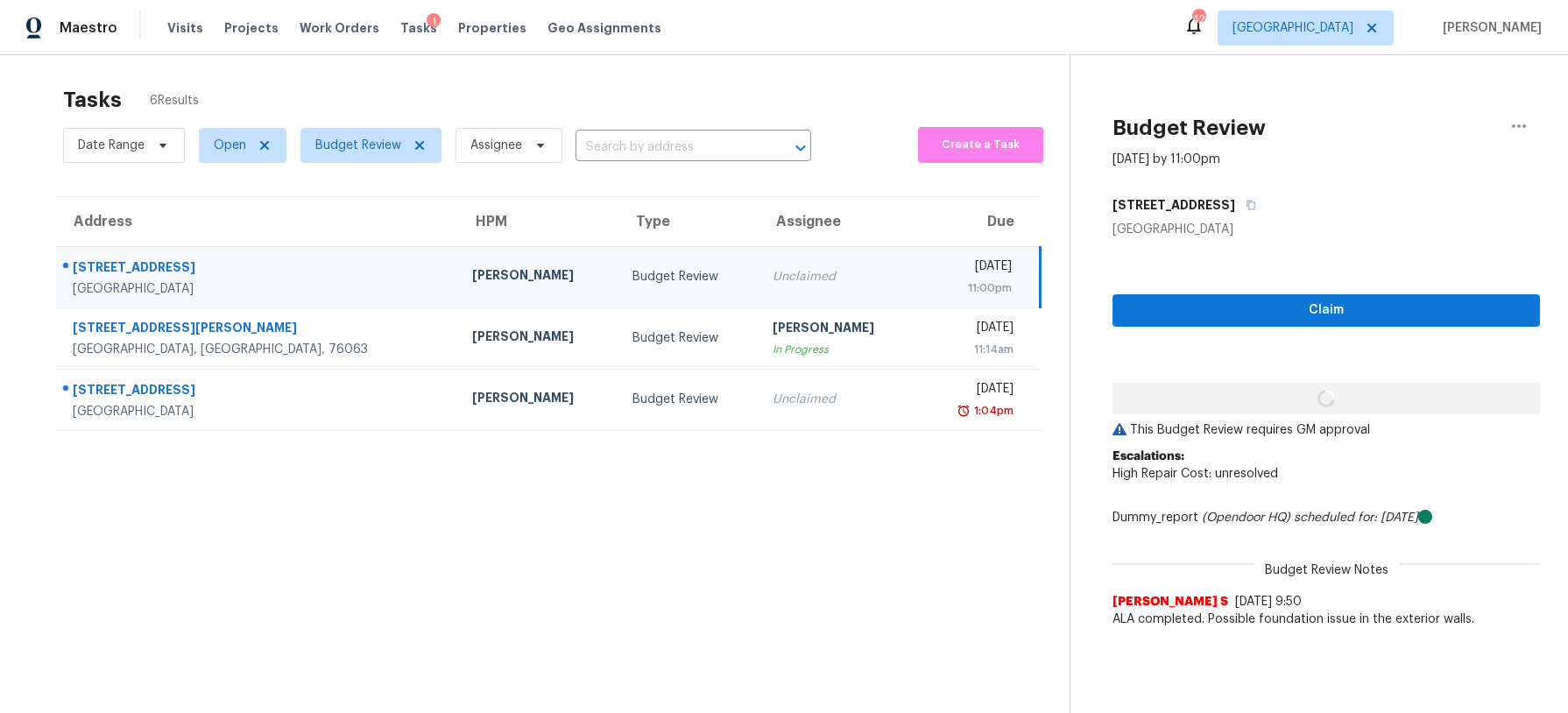
scroll to position [10, 0]
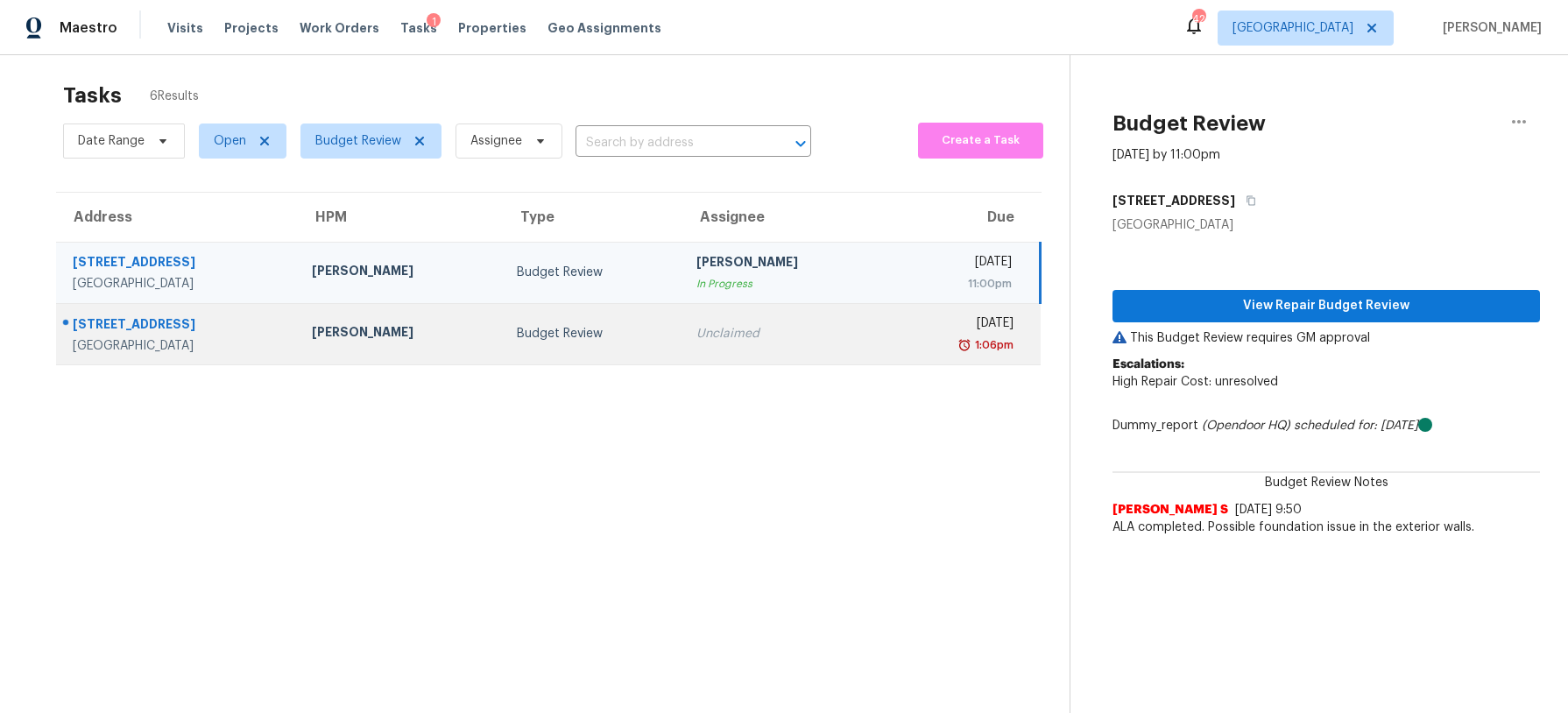
click at [697, 325] on div "Unclaimed" at bounding box center [785, 334] width 177 height 18
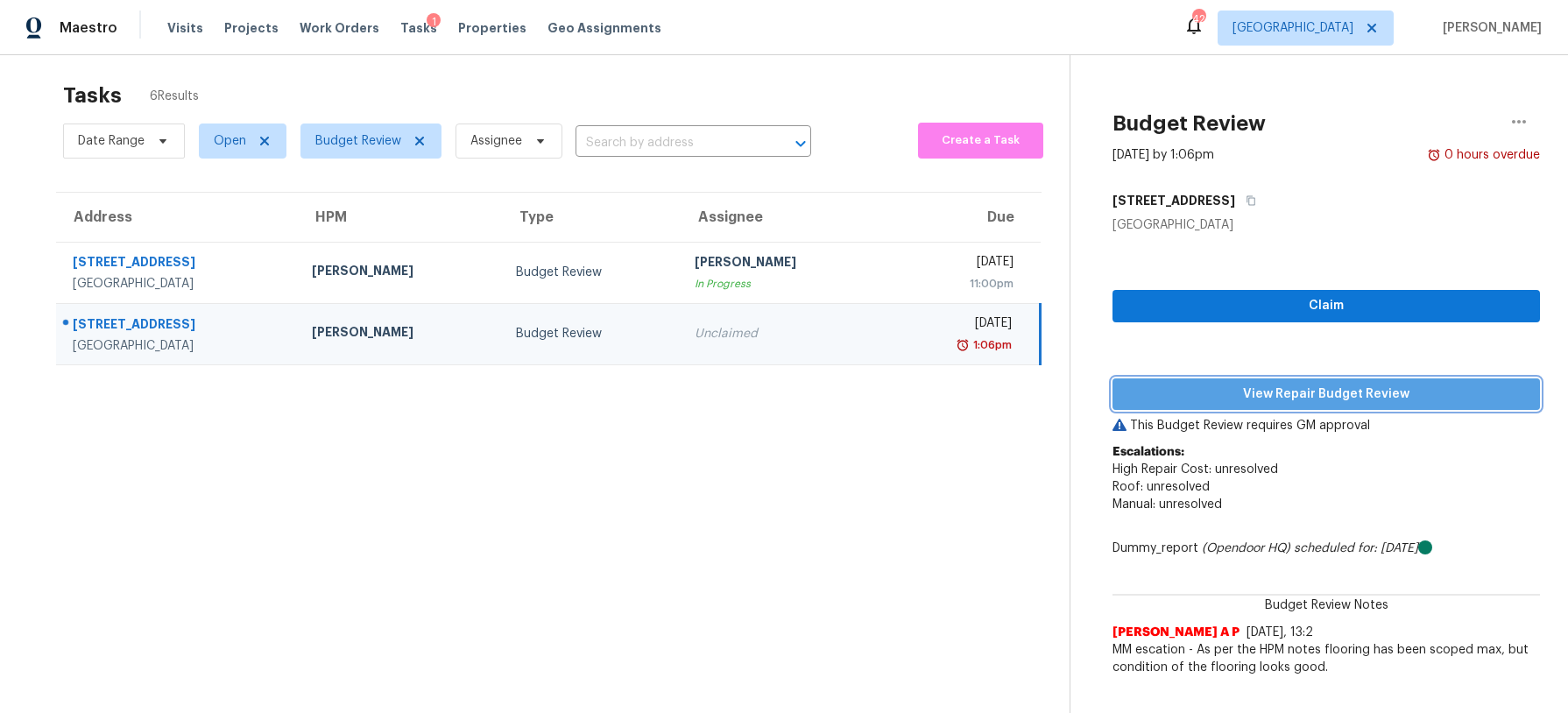
click at [1254, 390] on span "View Repair Budget Review" at bounding box center [1327, 394] width 400 height 22
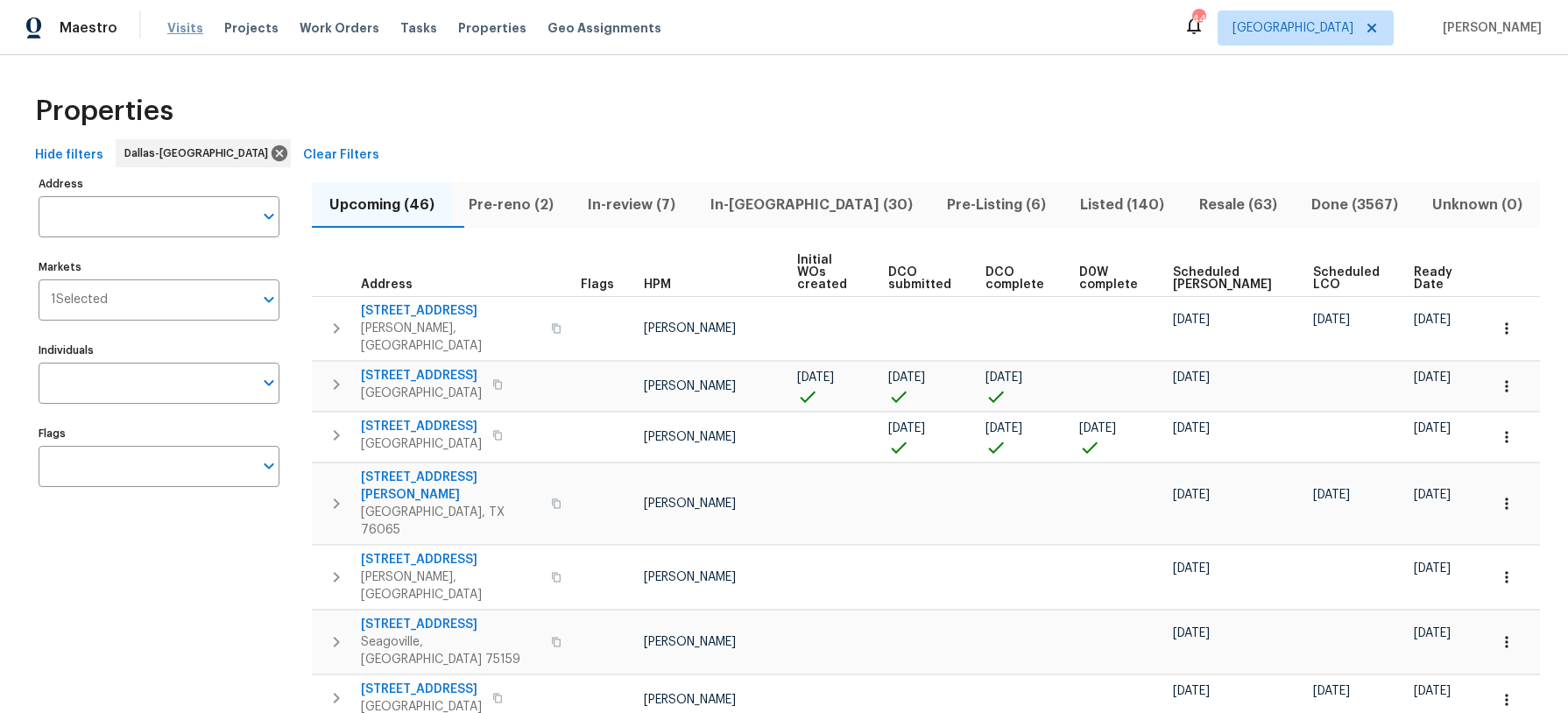
click at [189, 28] on span "Visits" at bounding box center [185, 27] width 36 height 18
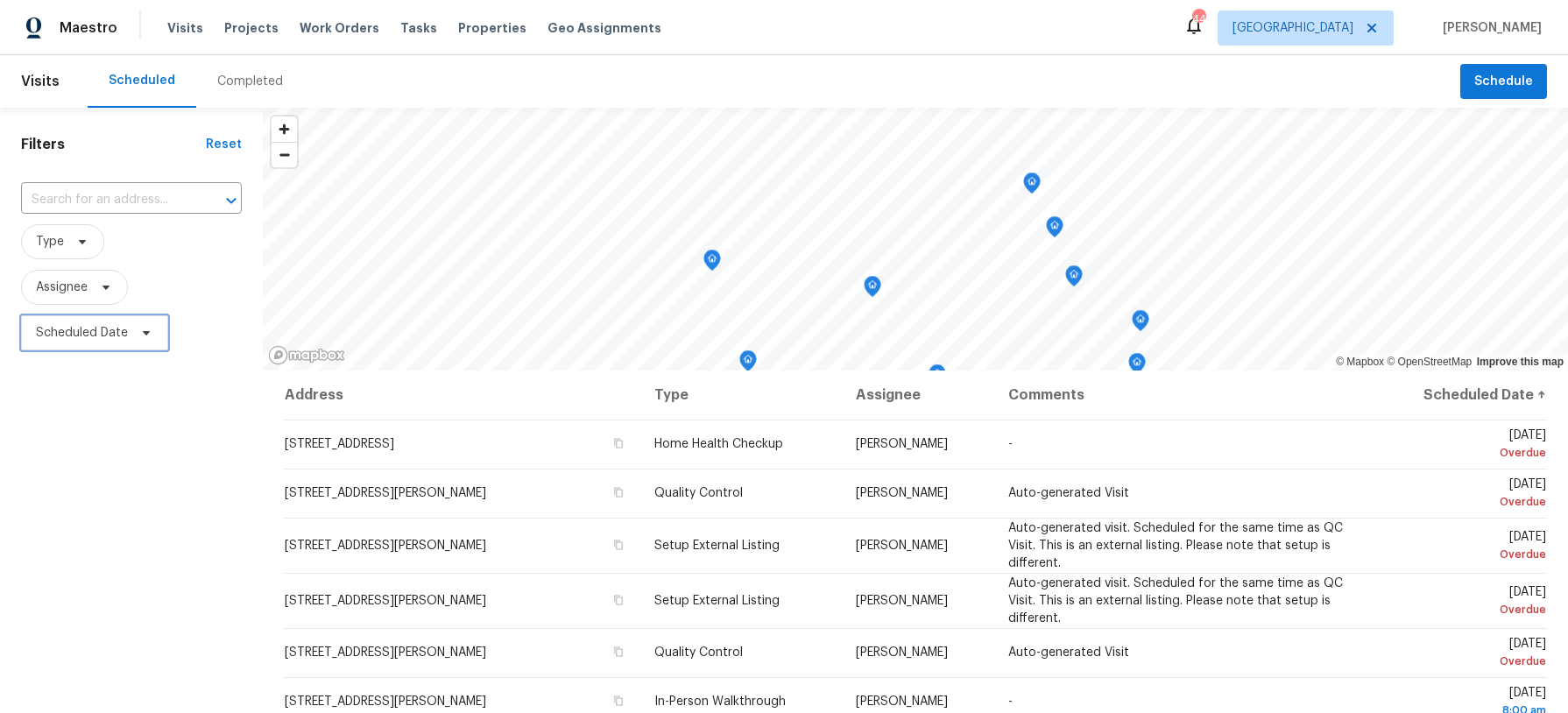
click at [140, 337] on icon at bounding box center [146, 333] width 14 height 14
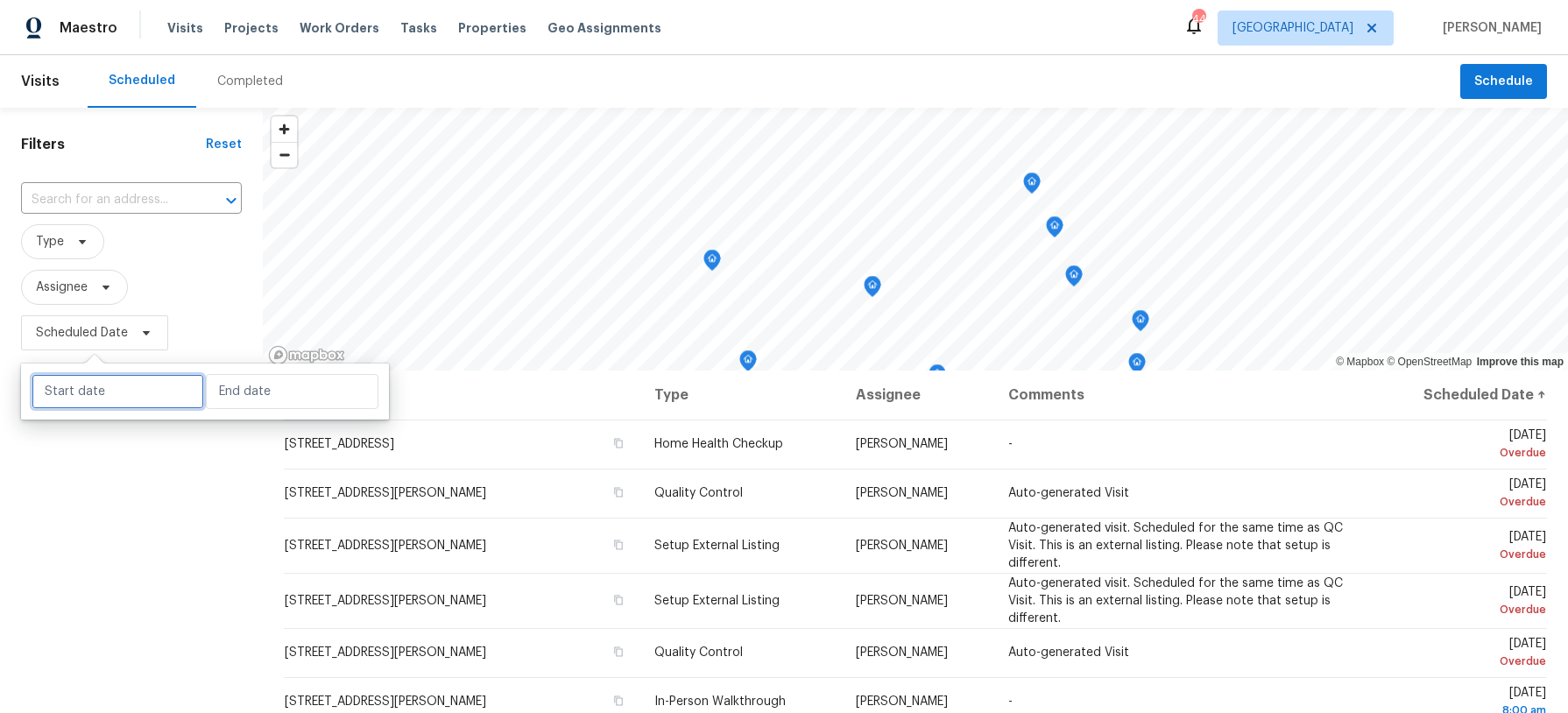
click at [120, 388] on input "text" at bounding box center [117, 391] width 173 height 35
select select "9"
select select "2025"
select select "10"
select select "2025"
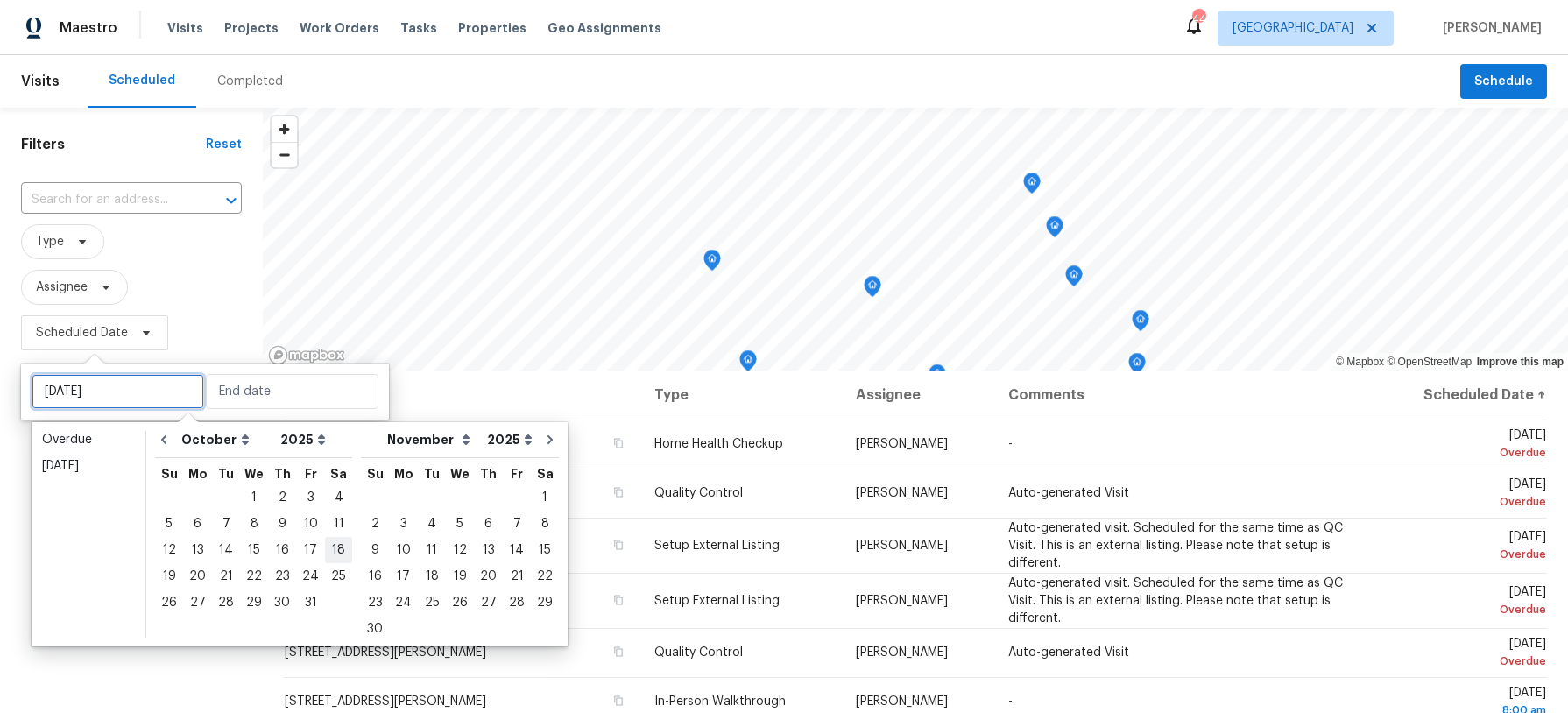
type input "Sat, Oct 18"
click at [325, 496] on div "4" at bounding box center [338, 498] width 27 height 25
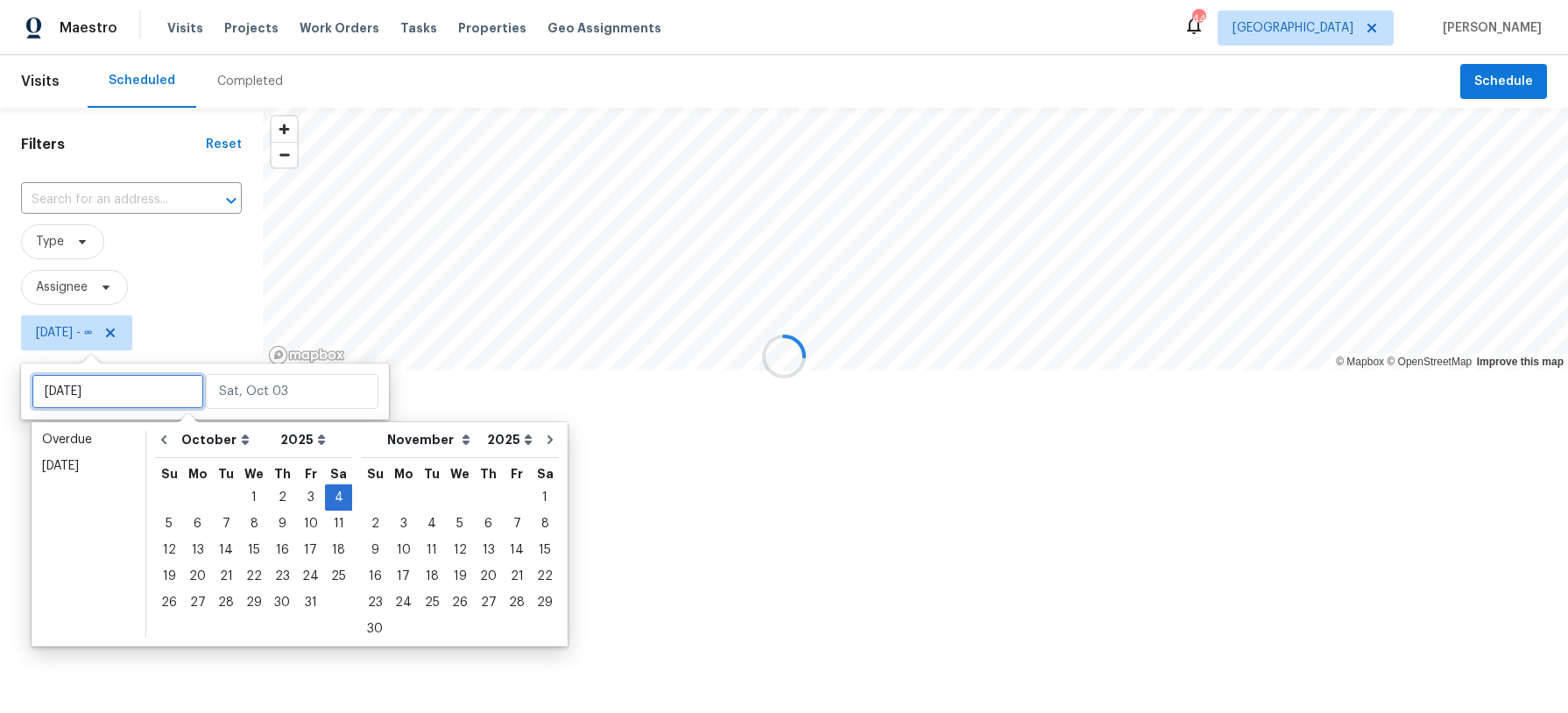
type input "Fri, Oct 03"
type input "Sat, Oct 04"
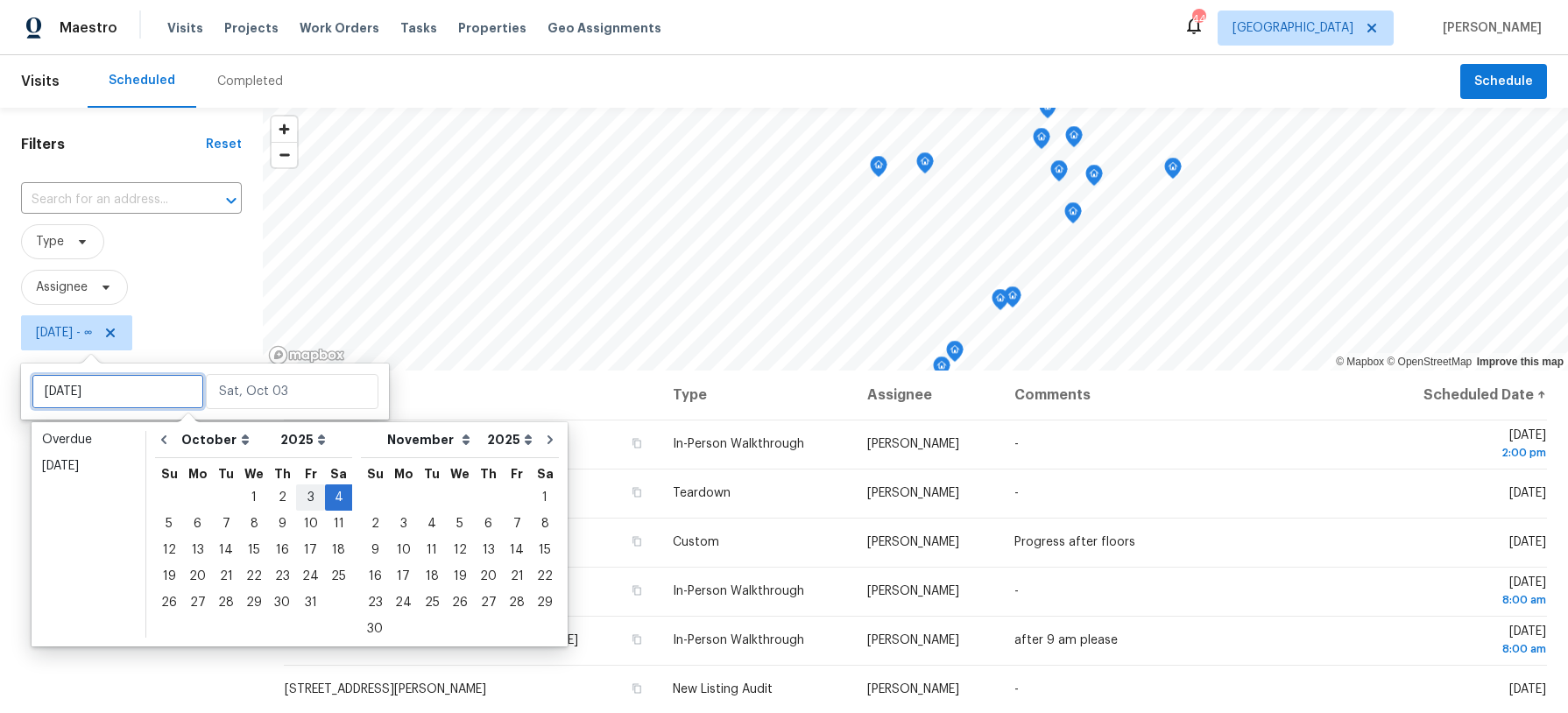
type input "Fri, Oct 03"
type input "Sat, Oct 04"
click at [327, 492] on div "4" at bounding box center [338, 498] width 27 height 25
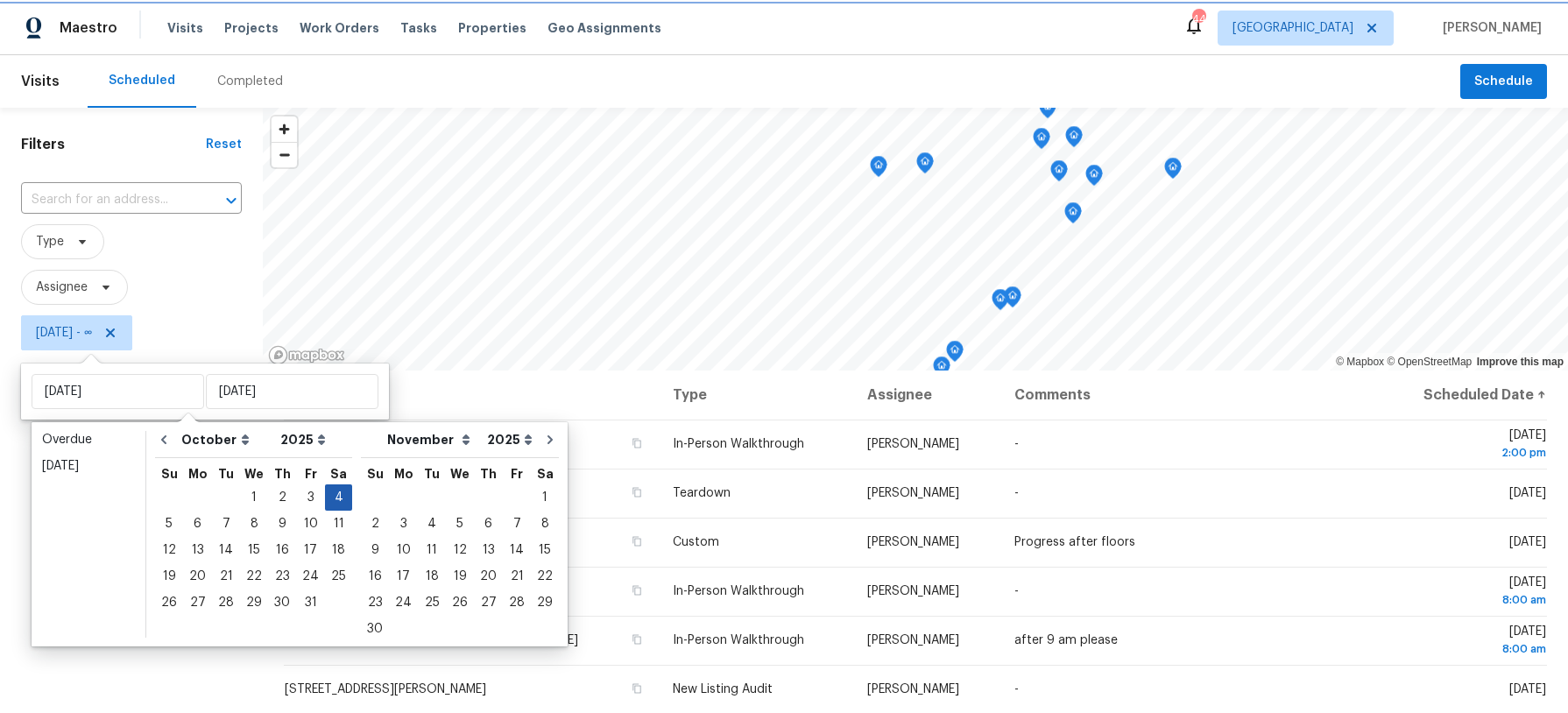
type input "Sat, Oct 04"
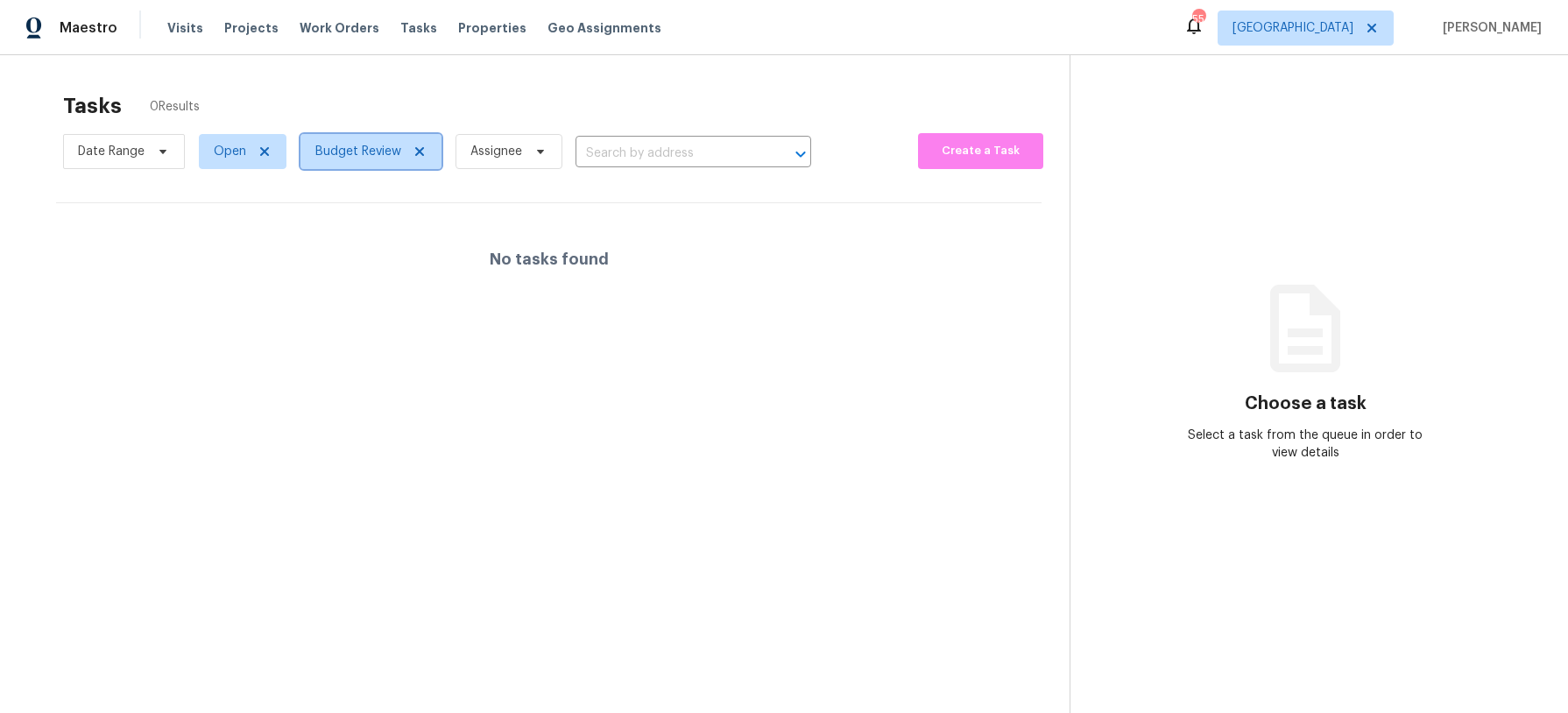
click at [356, 145] on span "Budget Review" at bounding box center [358, 151] width 86 height 18
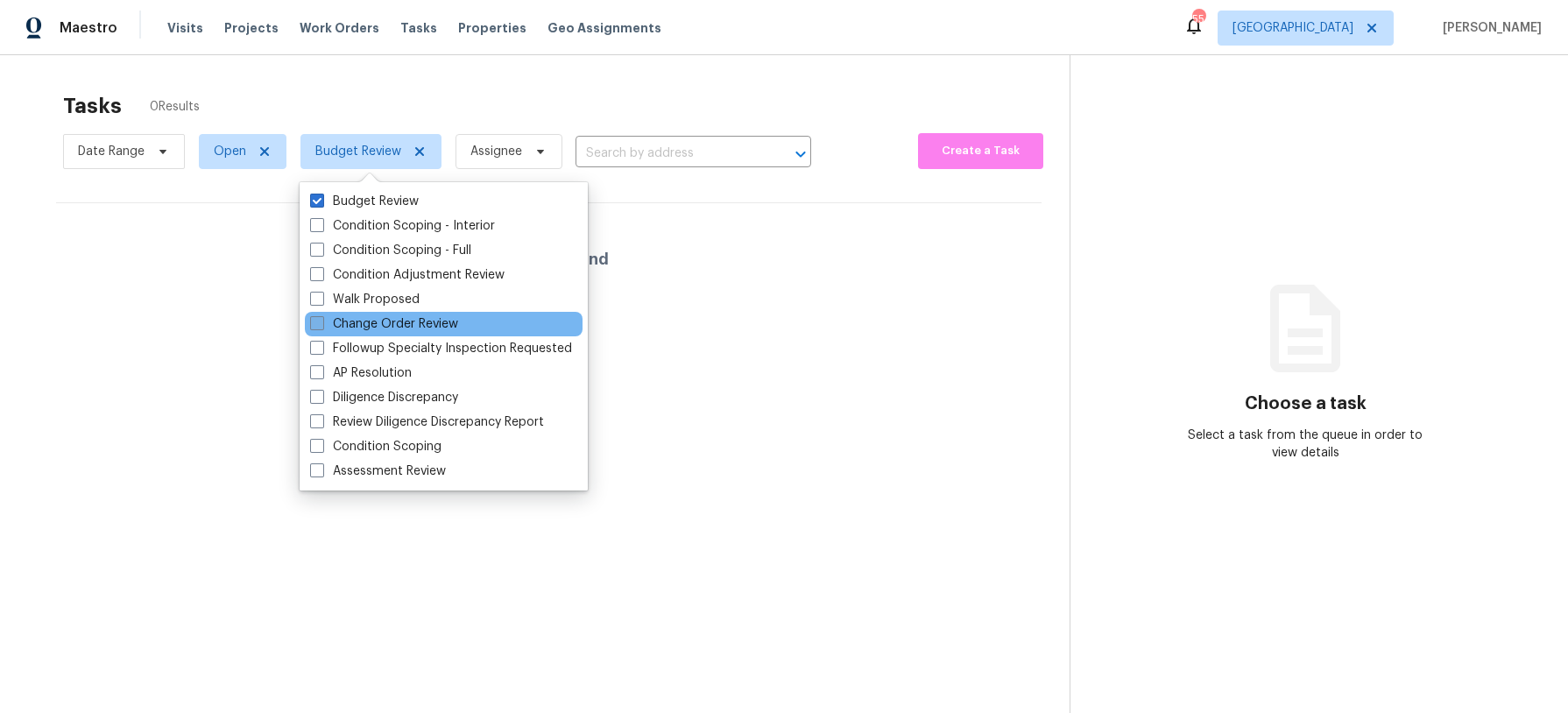
click at [372, 319] on label "Change Order Review" at bounding box center [384, 324] width 148 height 18
click at [322, 319] on input "Change Order Review" at bounding box center [316, 322] width 11 height 11
checkbox input "true"
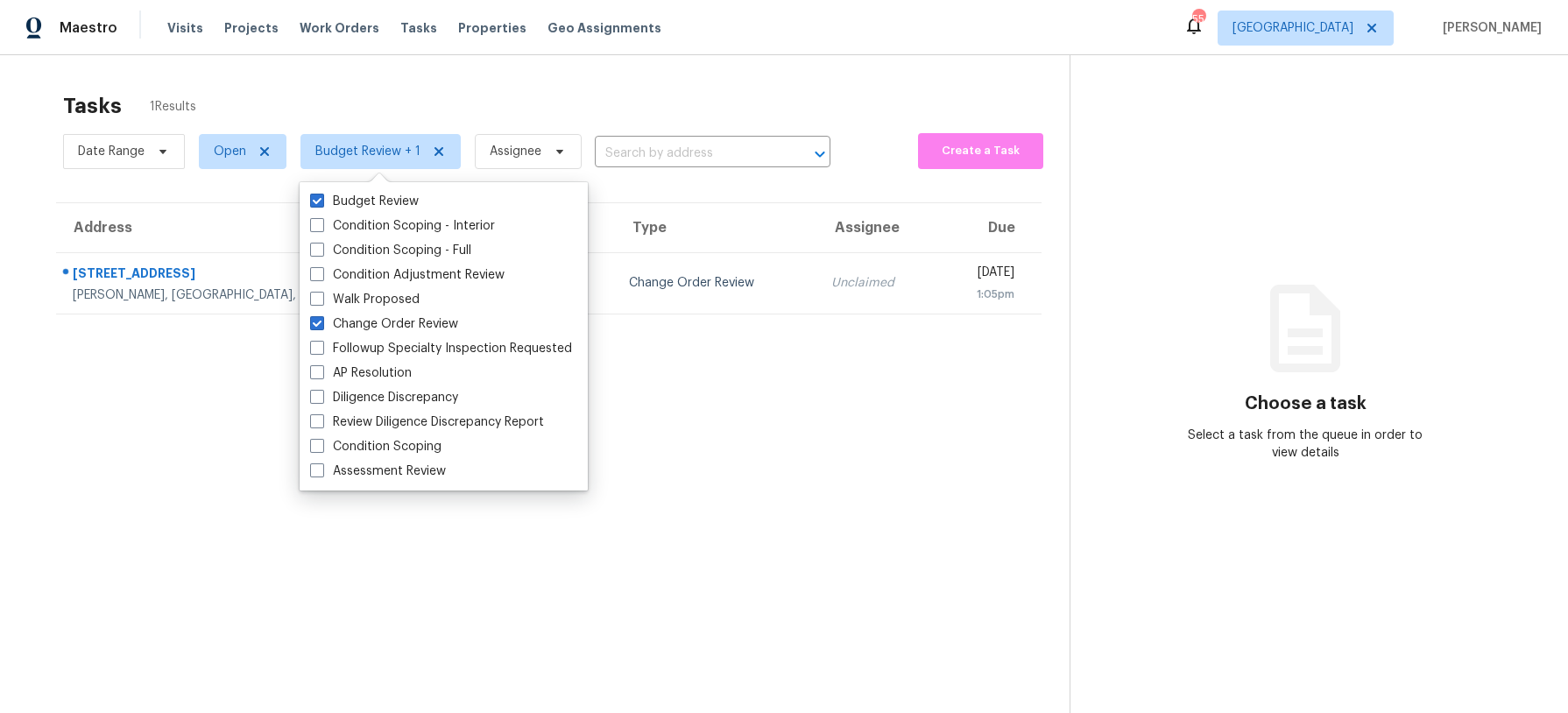
click at [432, 107] on div "Tasks 1 Results" at bounding box center [567, 106] width 1007 height 45
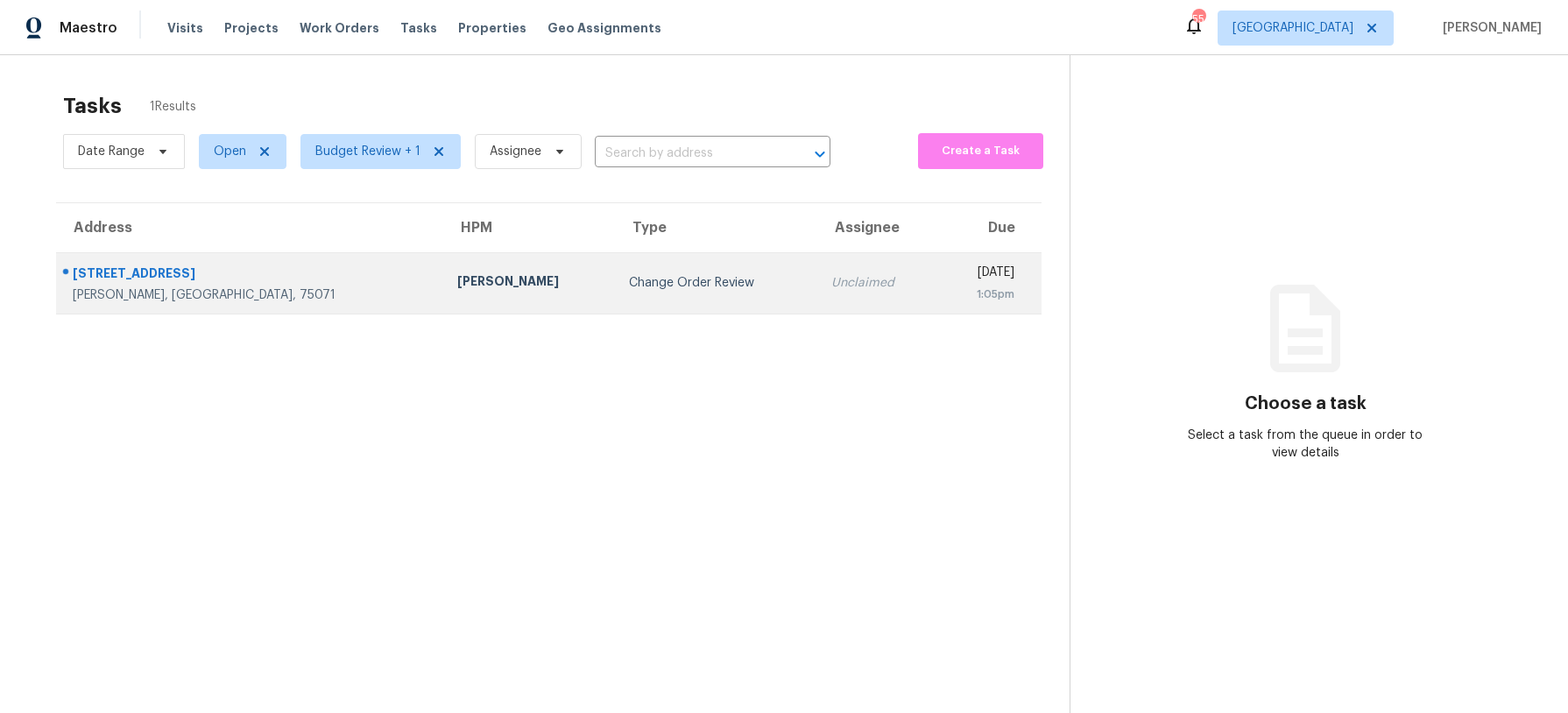
click at [615, 275] on td "Change Order Review" at bounding box center [716, 283] width 203 height 61
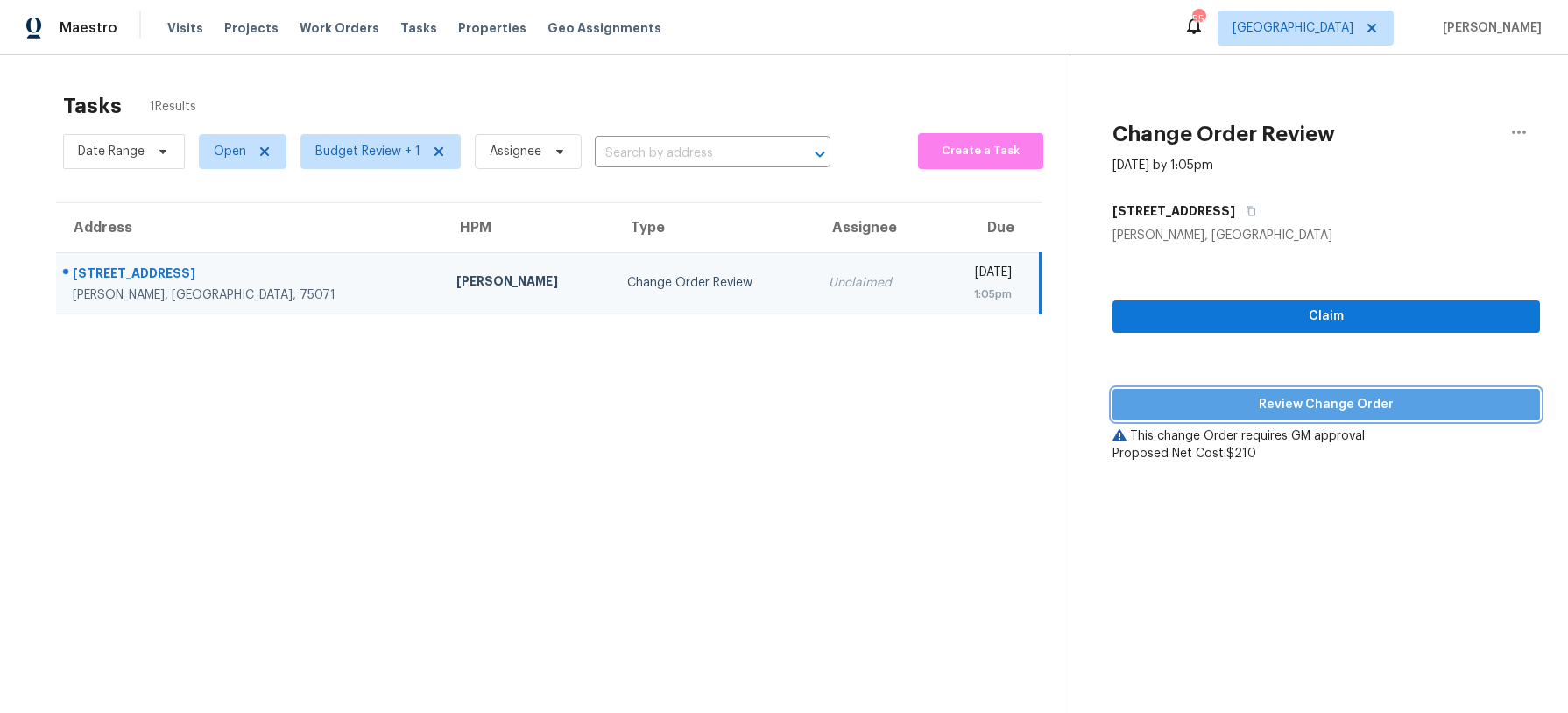
click at [1371, 405] on span "Review Change Order" at bounding box center [1327, 405] width 400 height 22
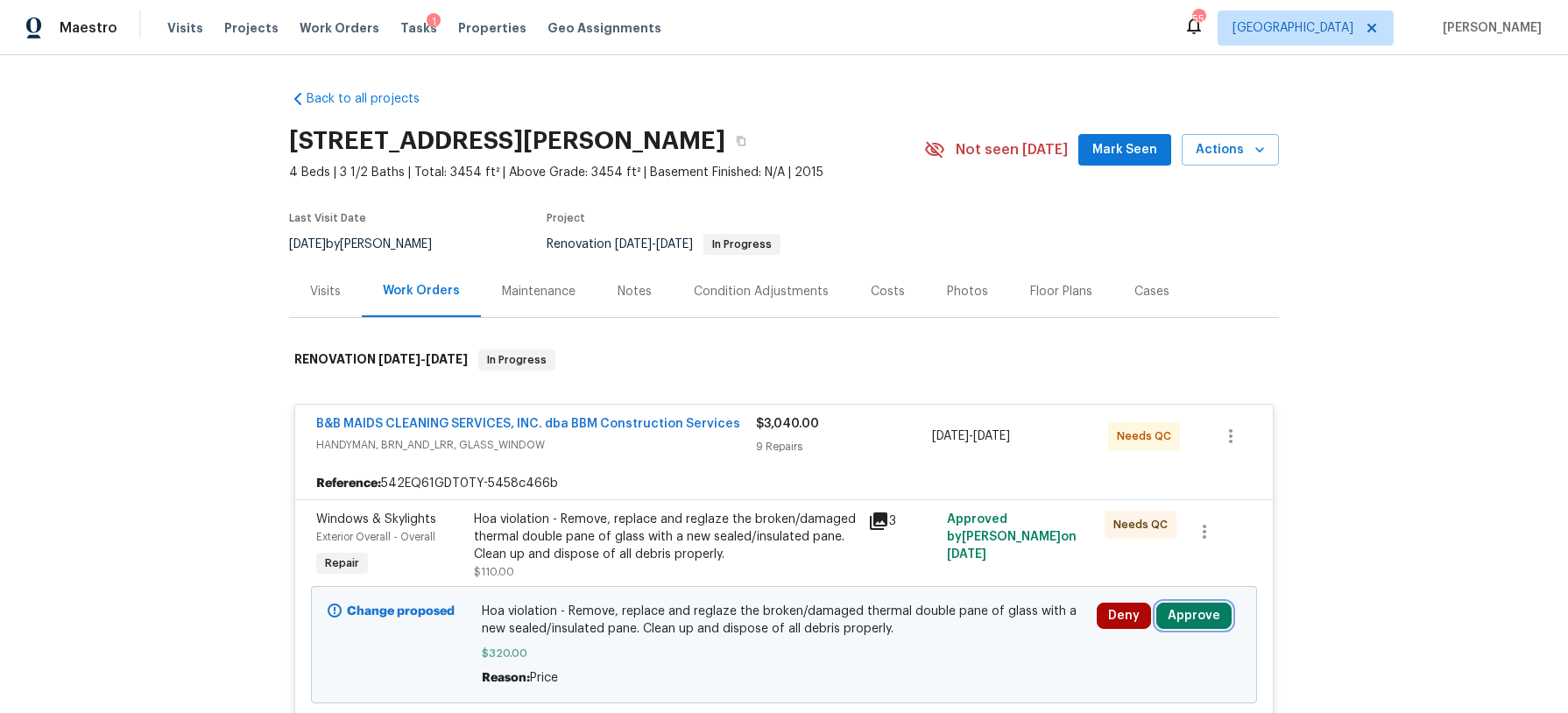
click at [1215, 621] on button "Approve" at bounding box center [1195, 616] width 75 height 26
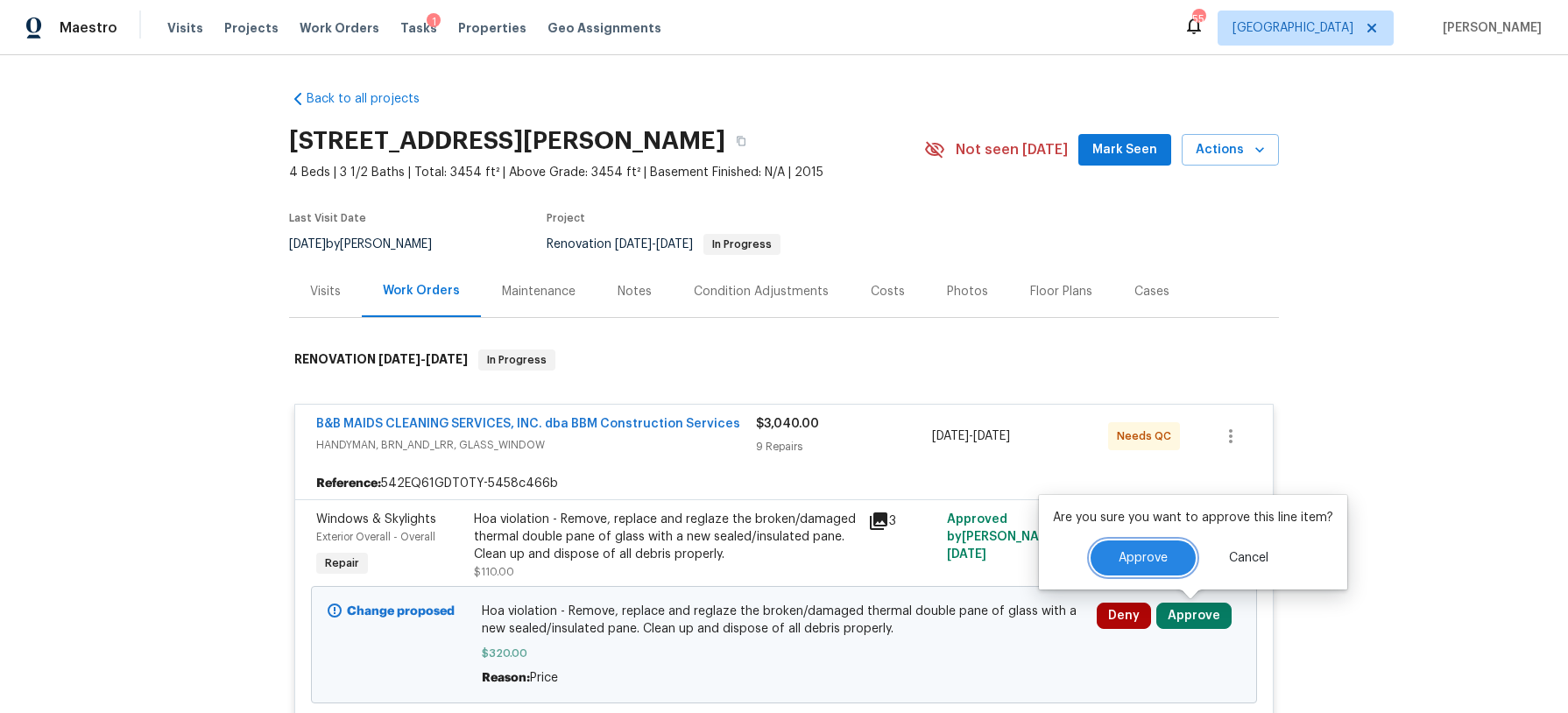
click at [1146, 570] on button "Approve" at bounding box center [1144, 557] width 106 height 35
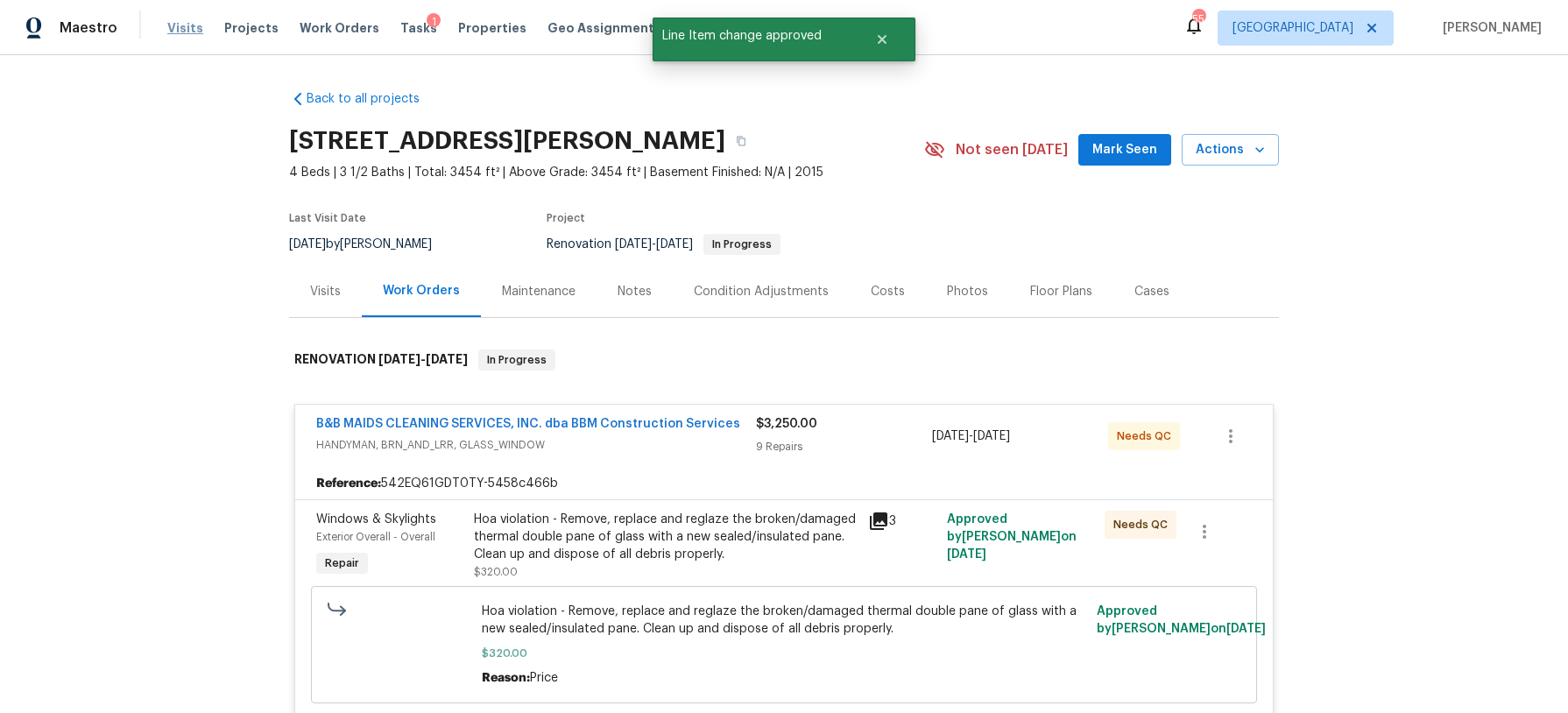
click at [173, 25] on span "Visits" at bounding box center [185, 27] width 36 height 18
